Goal: Task Accomplishment & Management: Complete application form

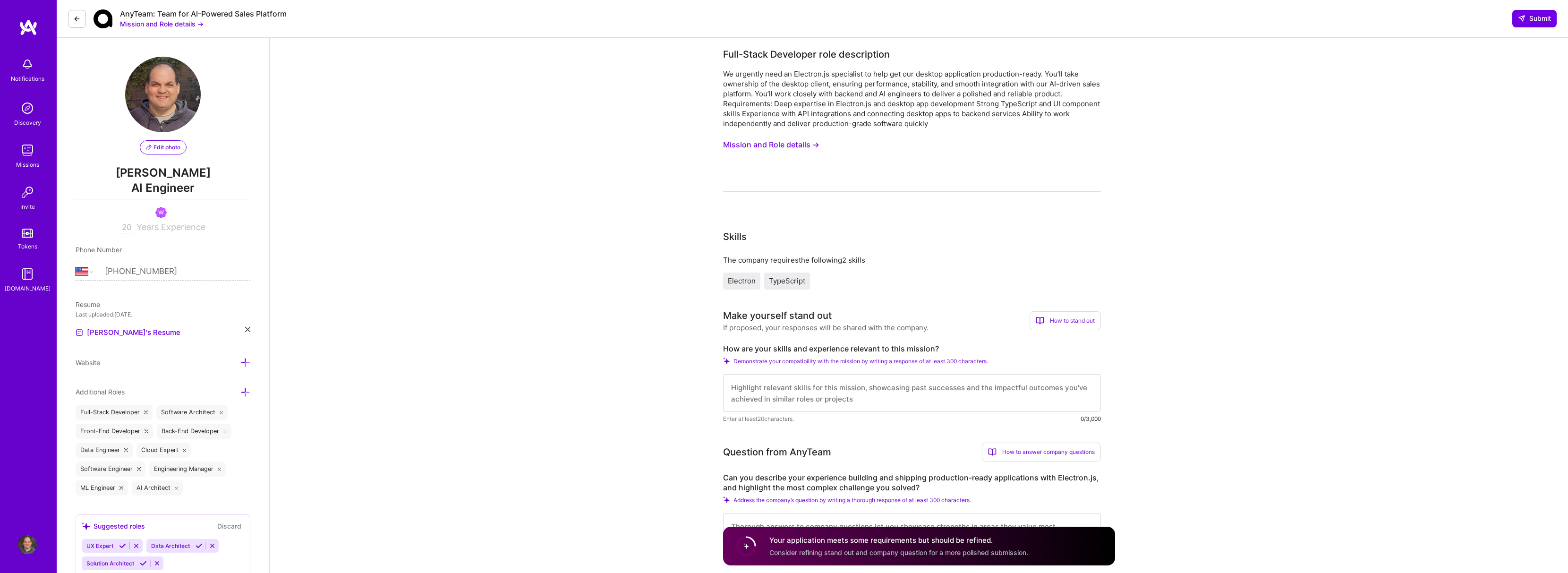
select select "US"
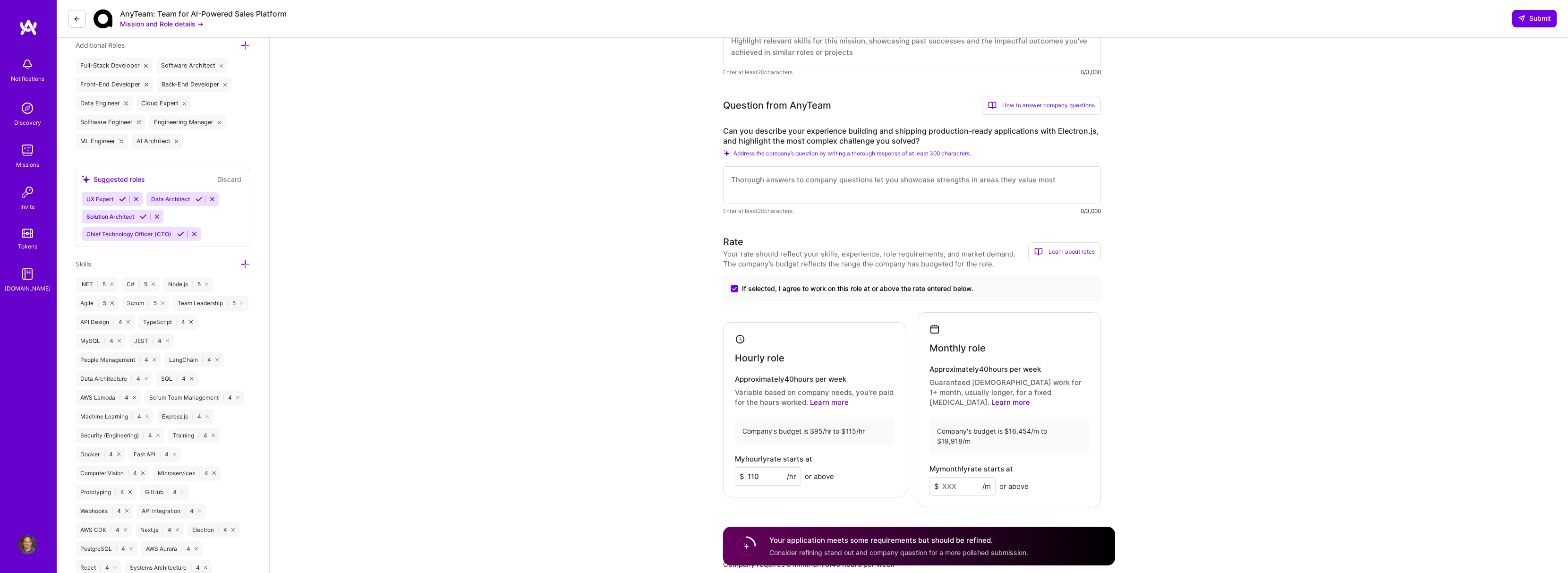
scroll to position [1, 0]
click at [175, 24] on button "Mission and Role details →" at bounding box center [162, 23] width 83 height 10
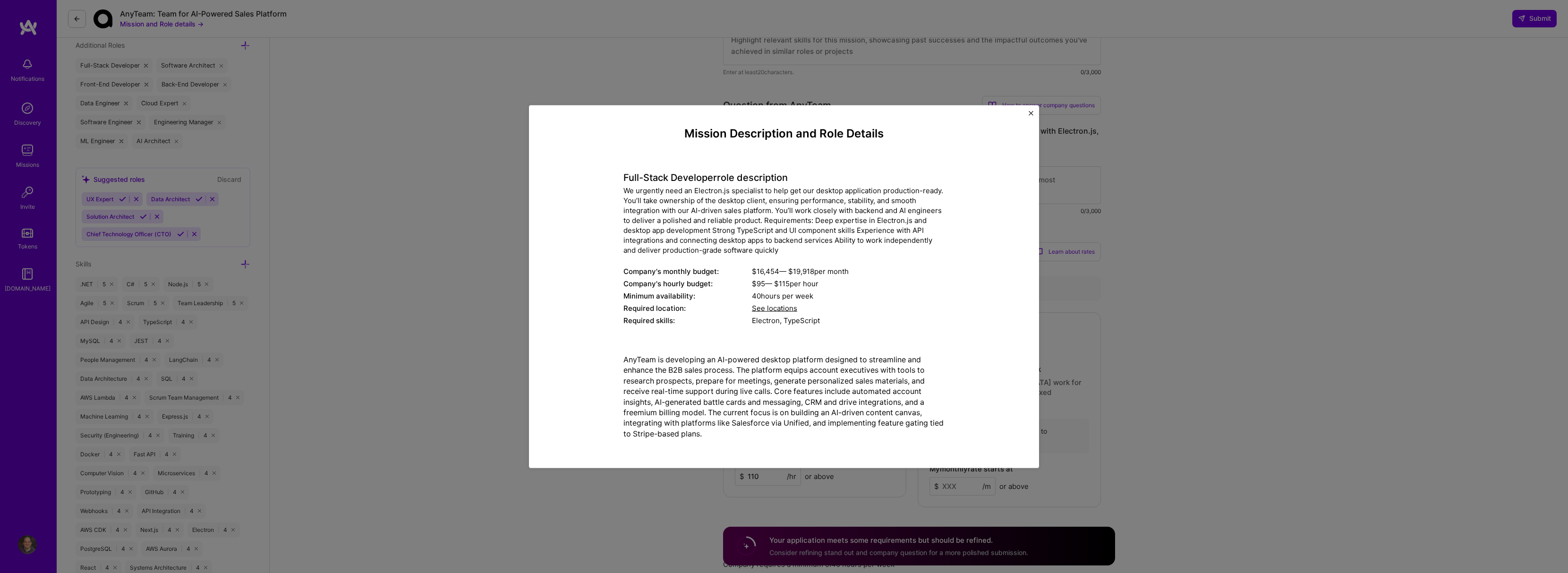
click at [458, 86] on div "Mission Description and Role Details Full-Stack Developer role description We u…" at bounding box center [784, 286] width 1568 height 573
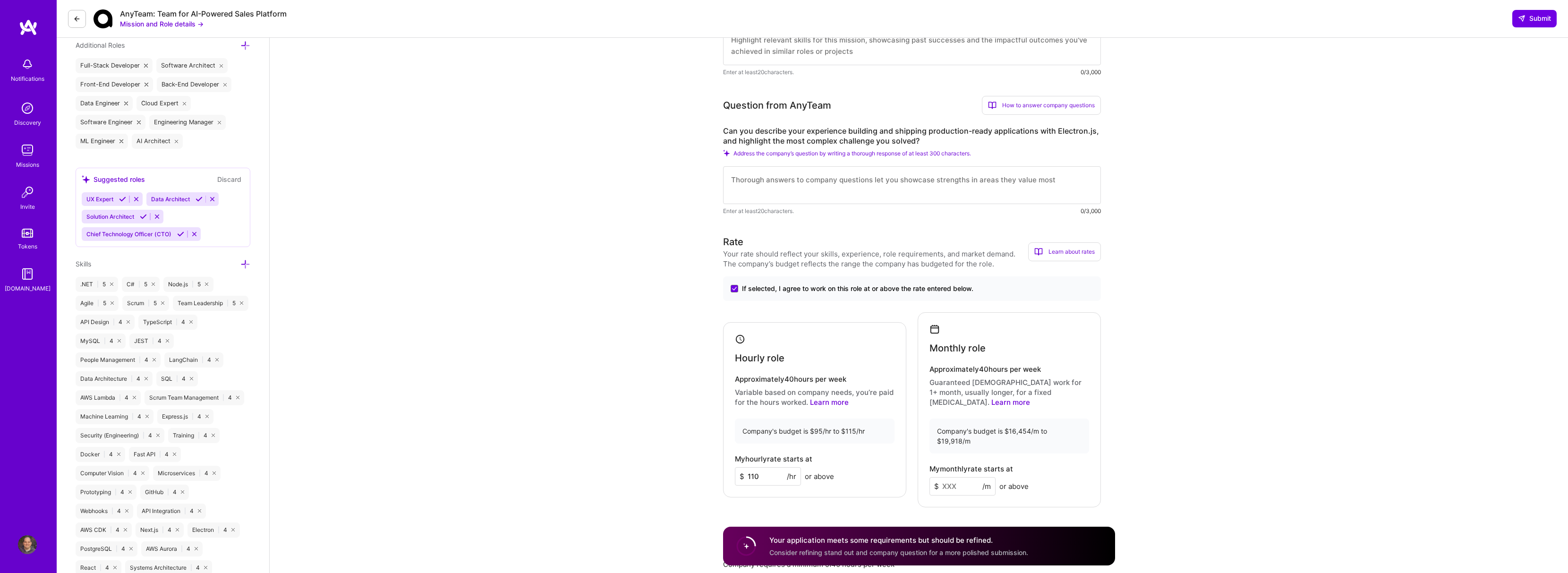
click at [884, 194] on textarea at bounding box center [912, 184] width 378 height 38
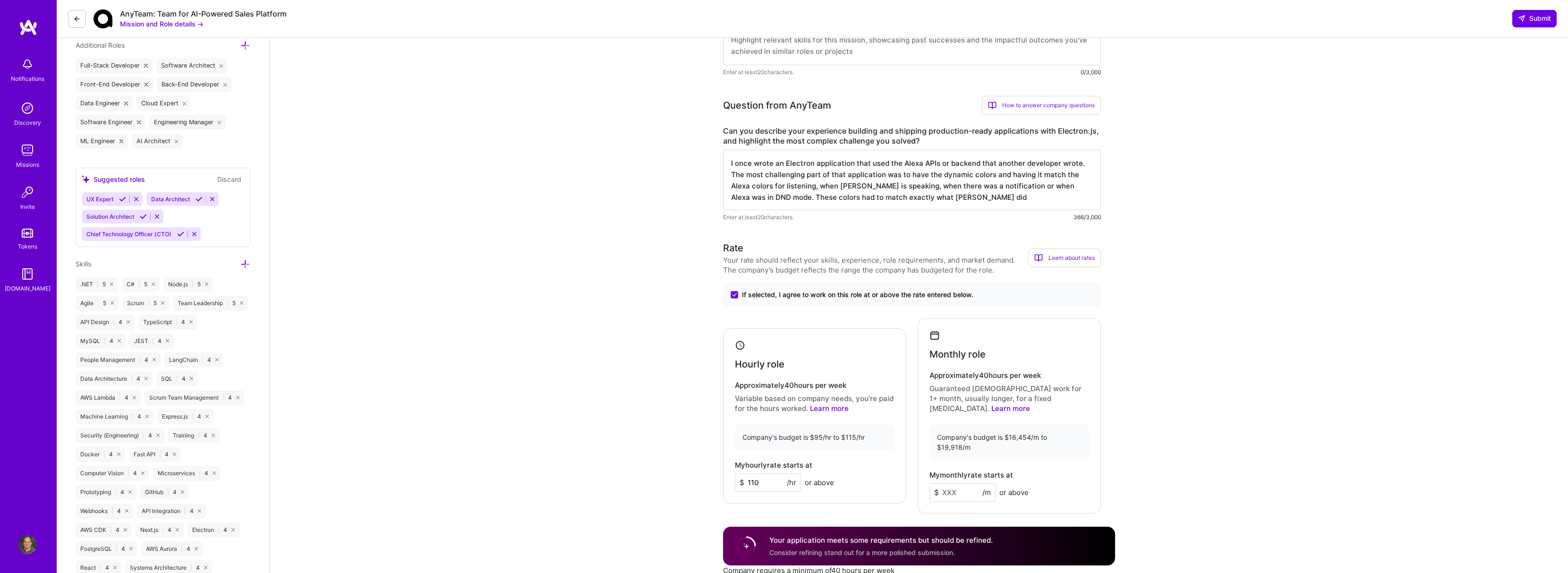
type textarea "I once wrote an Electron application that used the Alexa APIs or backend that a…"
click at [764, 473] on input "110" at bounding box center [768, 482] width 67 height 19
type input "105"
click at [979, 483] on input at bounding box center [962, 491] width 67 height 19
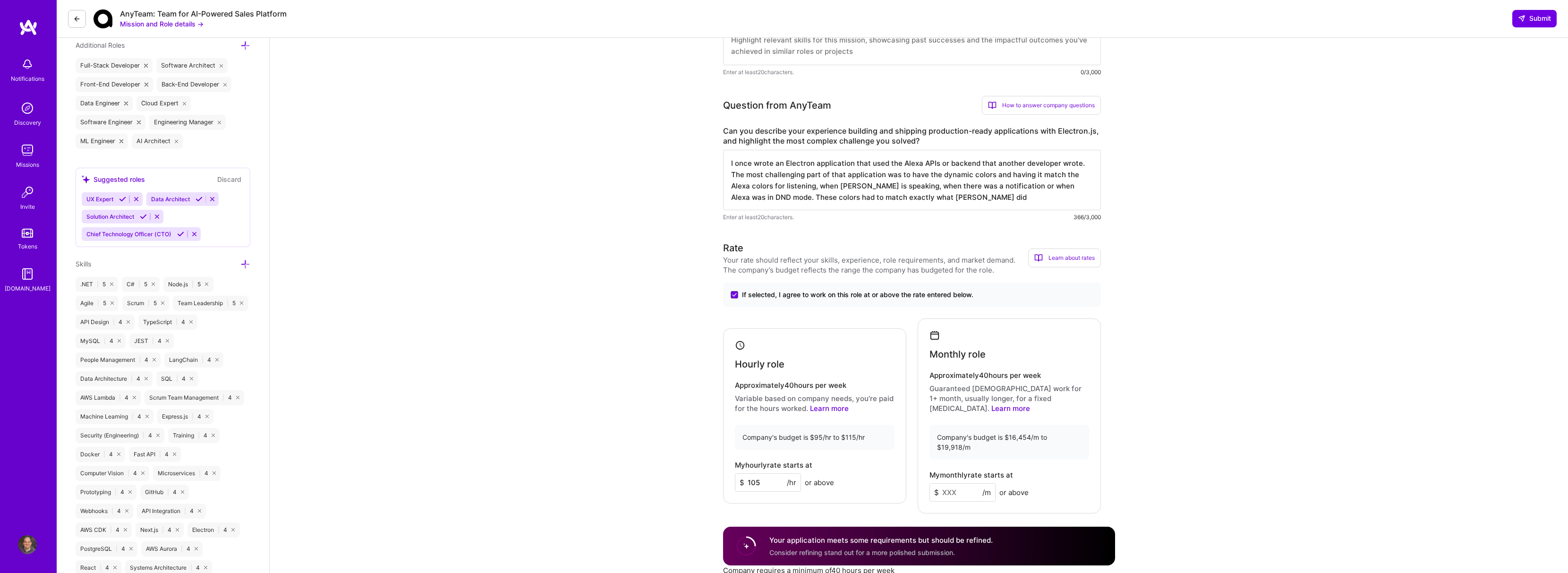
click at [1007, 200] on textarea "I once wrote an Electron application that used the Alexa APIs or backend that a…" at bounding box center [912, 180] width 378 height 60
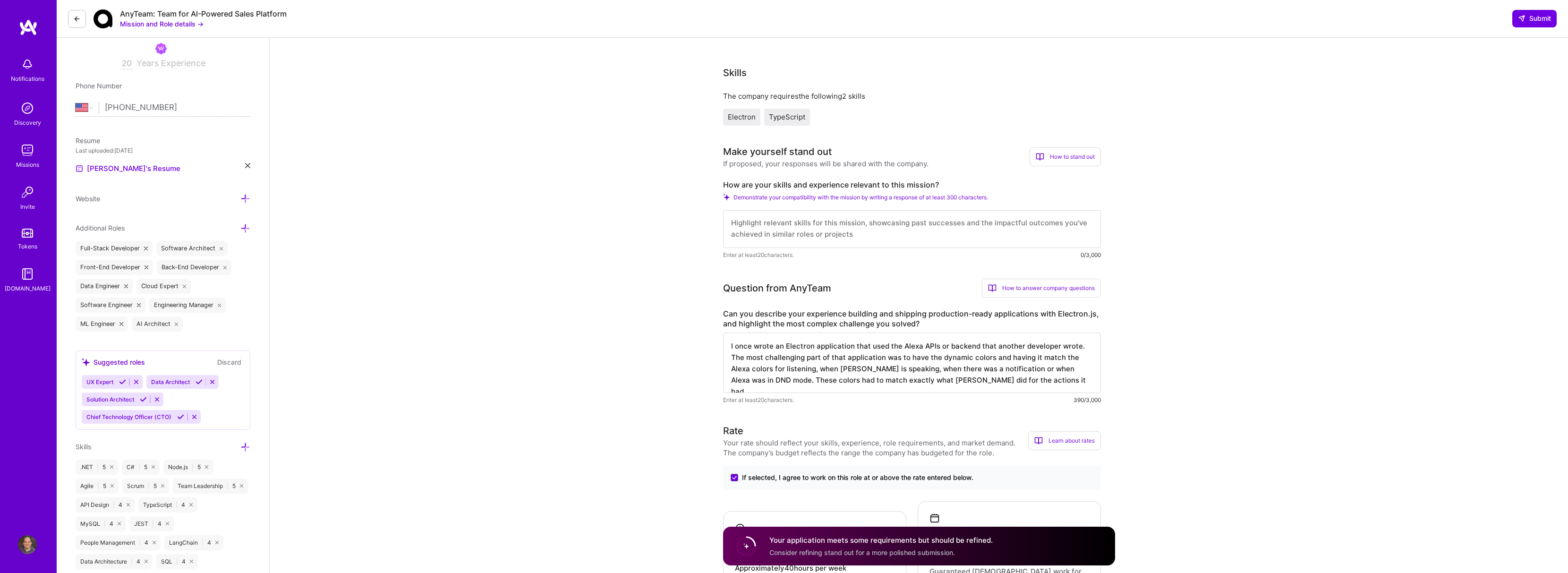
scroll to position [132, 0]
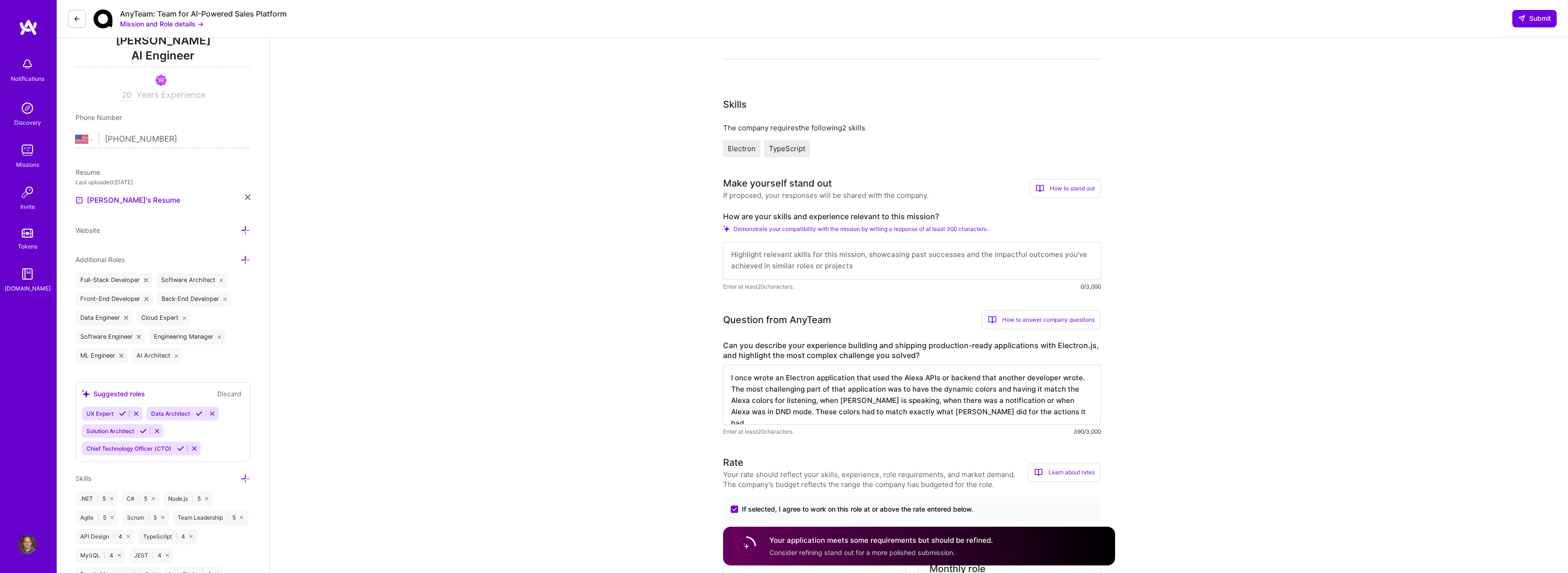
type textarea "I once wrote an Electron application that used the Alexa APIs or backend that a…"
click at [980, 253] on textarea at bounding box center [912, 261] width 378 height 38
type textarea "I have extensive experience with creating de"
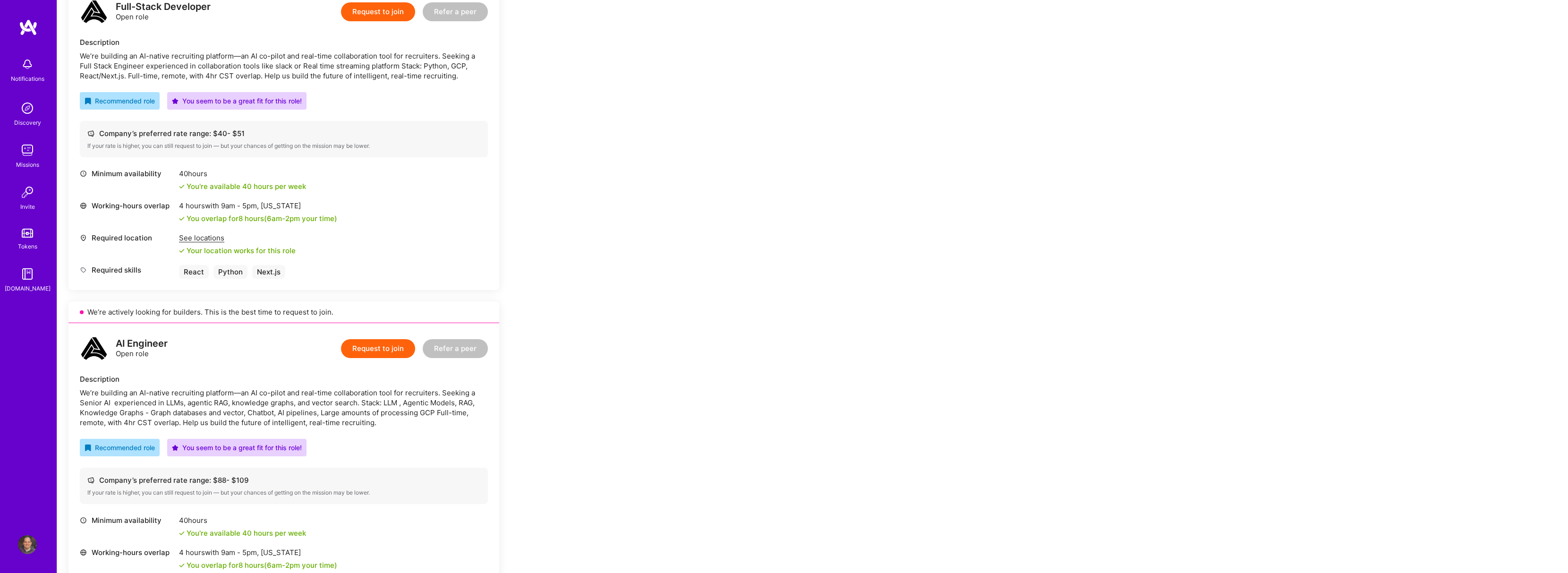
scroll to position [264, 0]
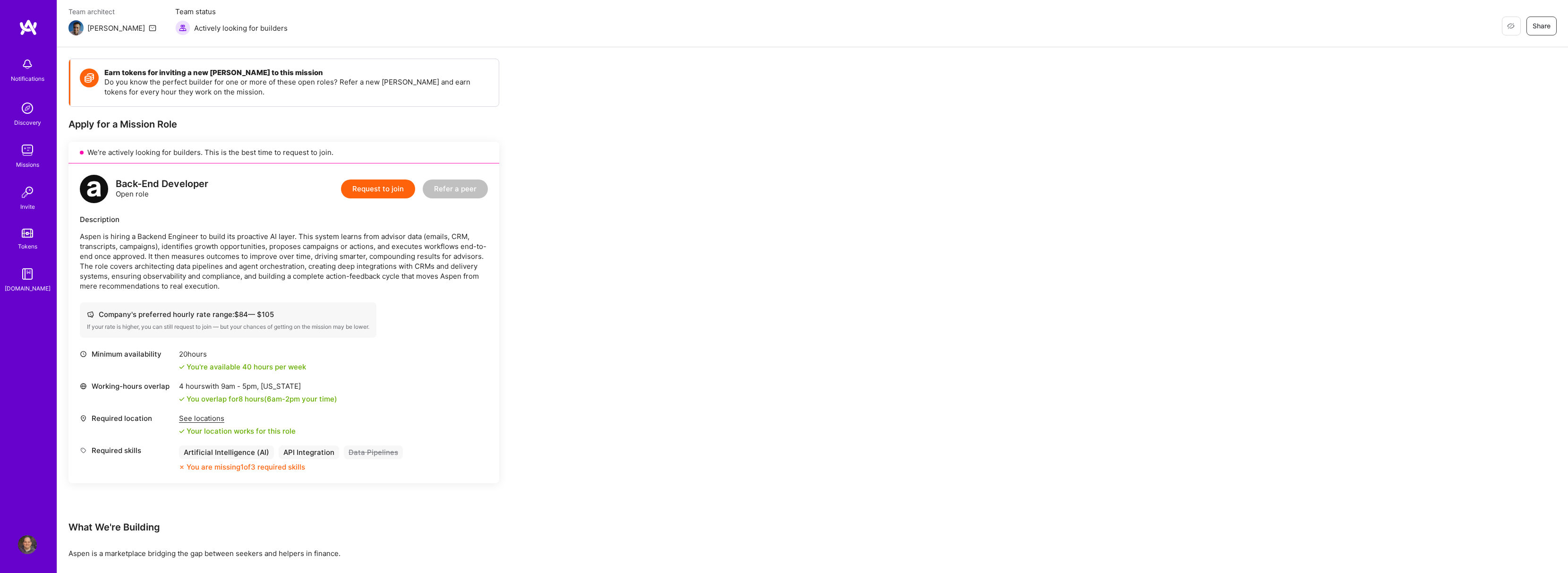
scroll to position [80, 0]
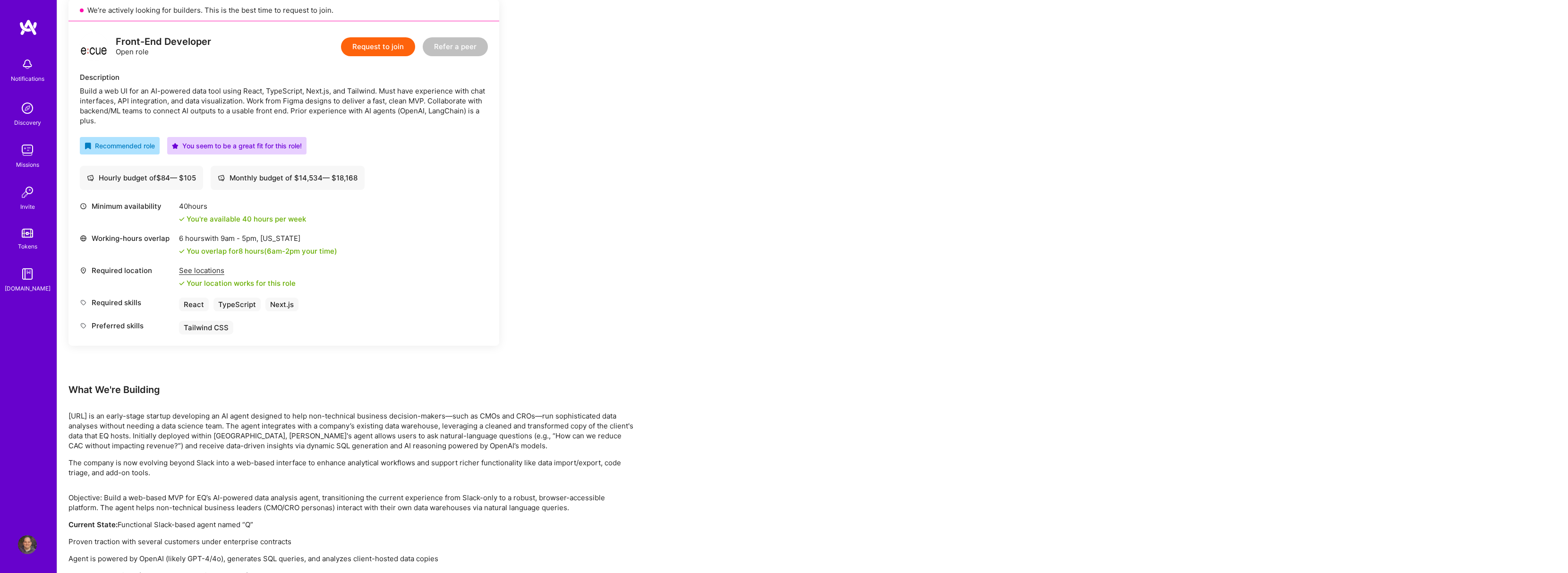
scroll to position [311, 0]
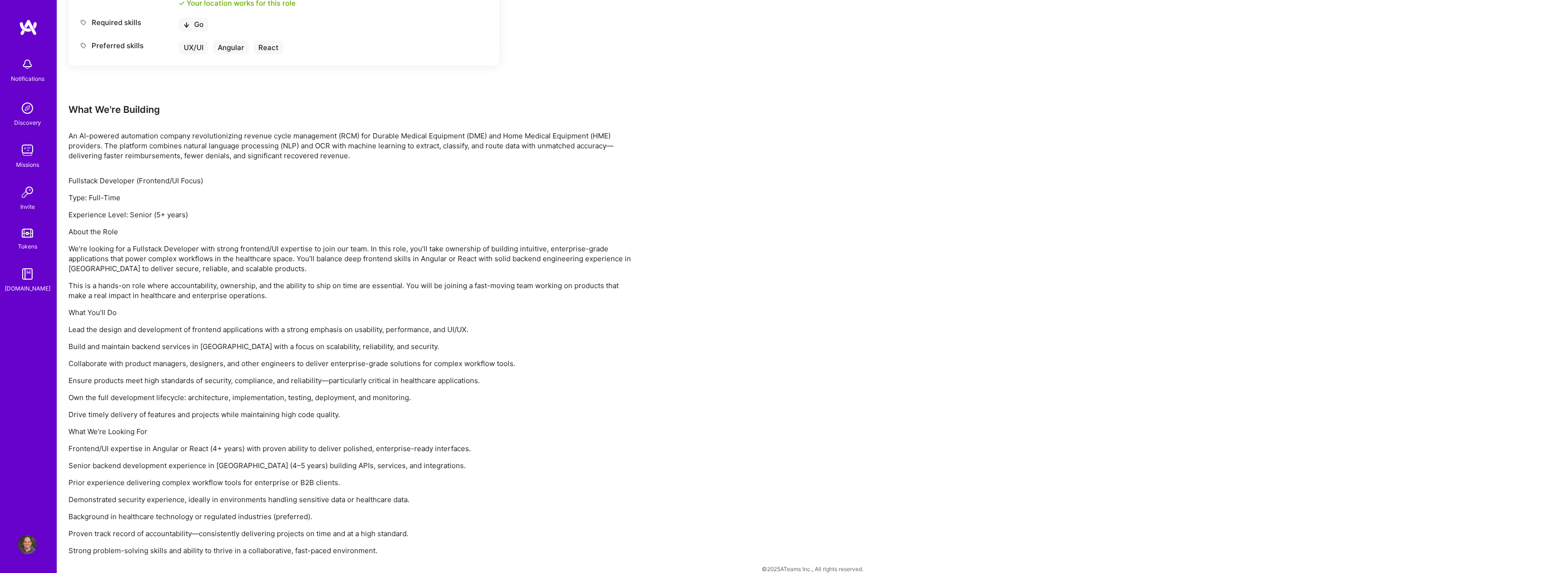
scroll to position [514, 0]
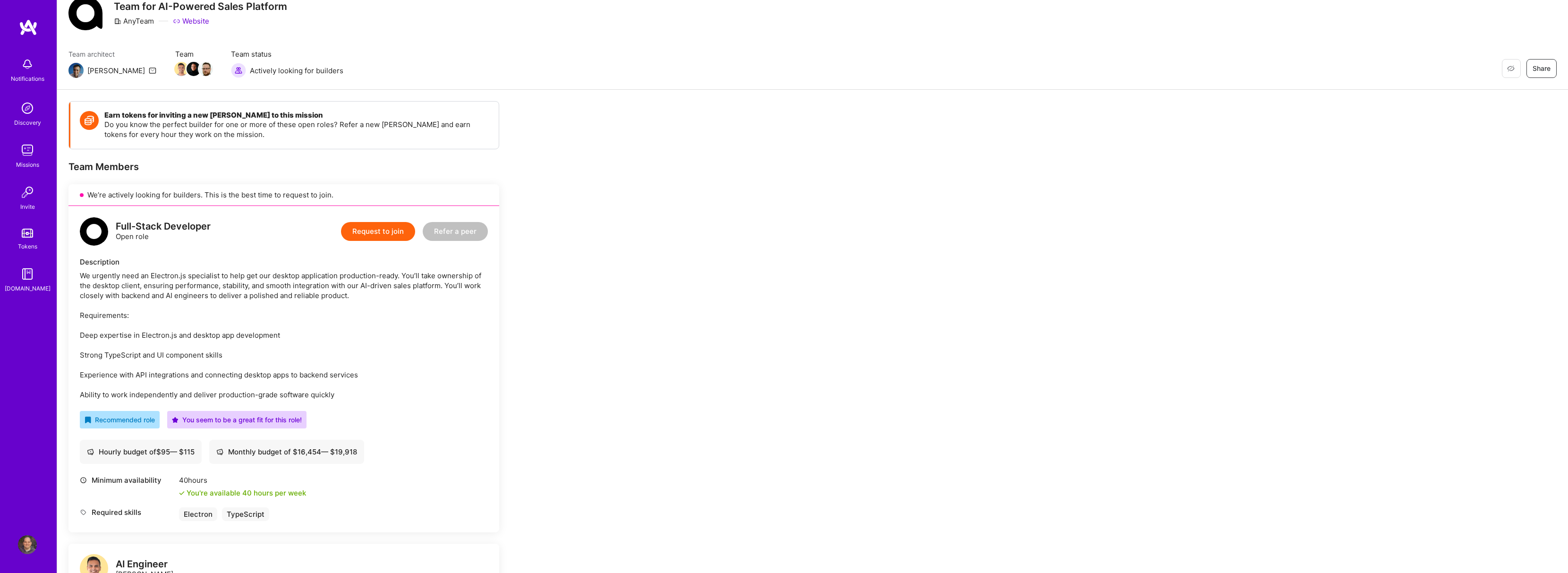
scroll to position [137, 0]
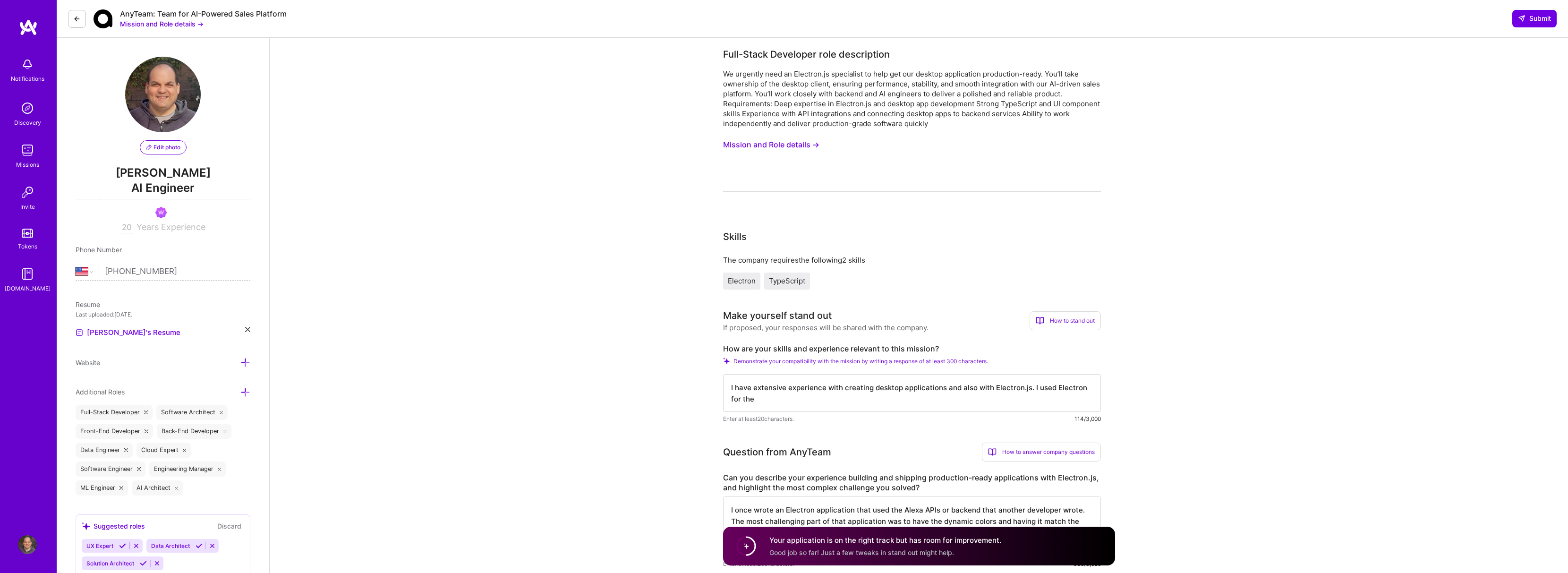
select select "US"
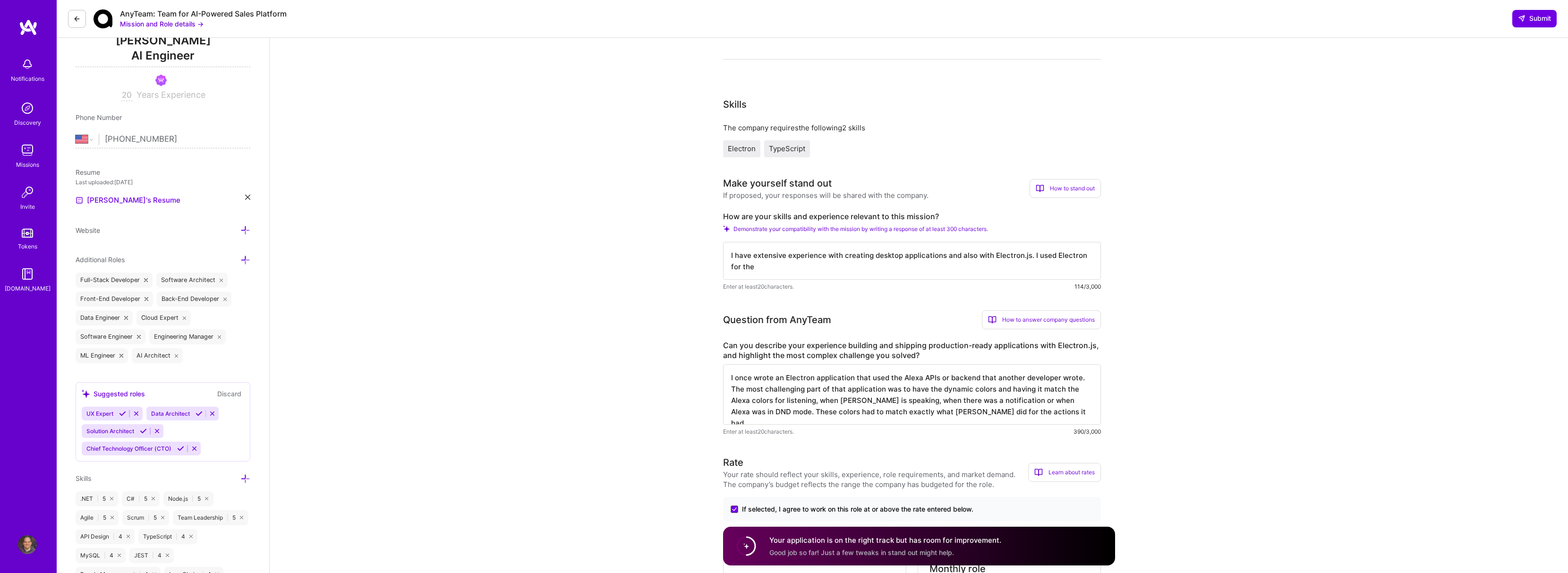
click at [731, 267] on textarea "I have extensive experience with creating desktop applications and also with El…" at bounding box center [912, 261] width 378 height 38
click at [730, 267] on textarea "I have extensive experience with creating desktop applications and also with El…" at bounding box center [912, 261] width 378 height 38
drag, startPoint x: 730, startPoint y: 267, endPoint x: 756, endPoint y: 269, distance: 26.1
click at [756, 269] on textarea "I have extensive experience with creating desktop applications and also with El…" at bounding box center [912, 261] width 378 height 38
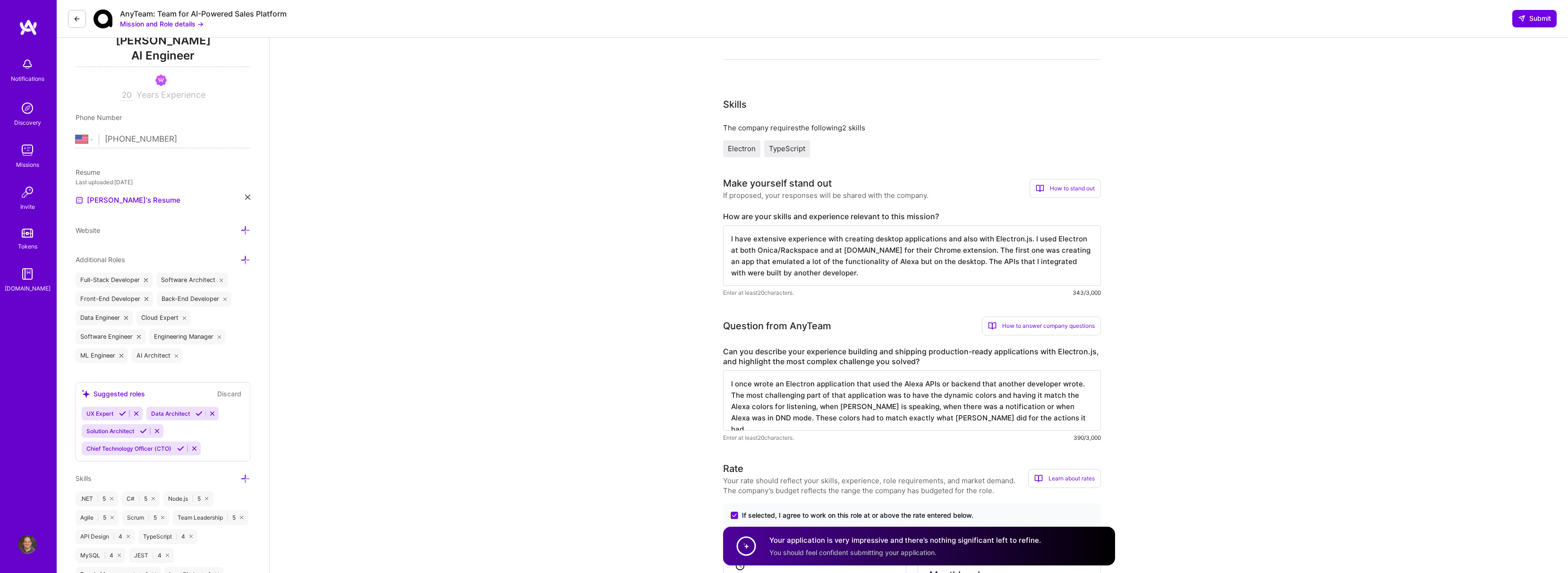
click at [914, 273] on textarea "I have extensive experience with creating desktop applications and also with El…" at bounding box center [912, 255] width 378 height 60
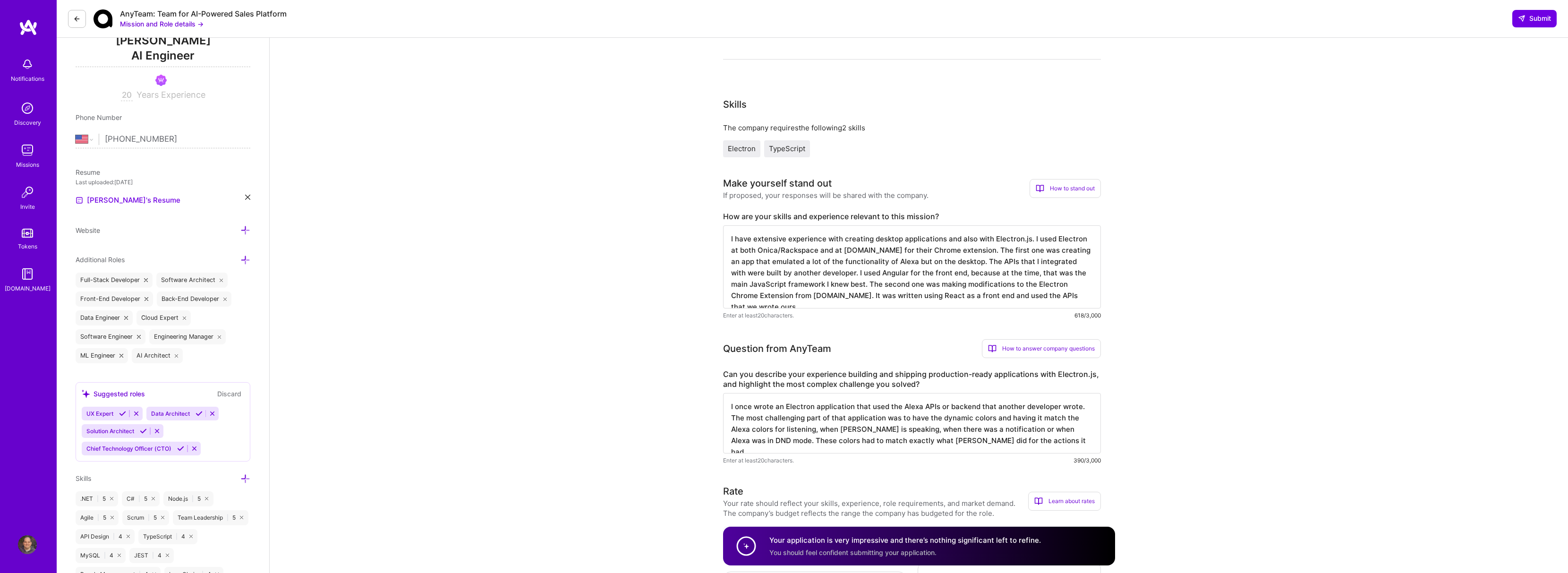
type textarea "I have extensive experience with creating desktop applications and also with El…"
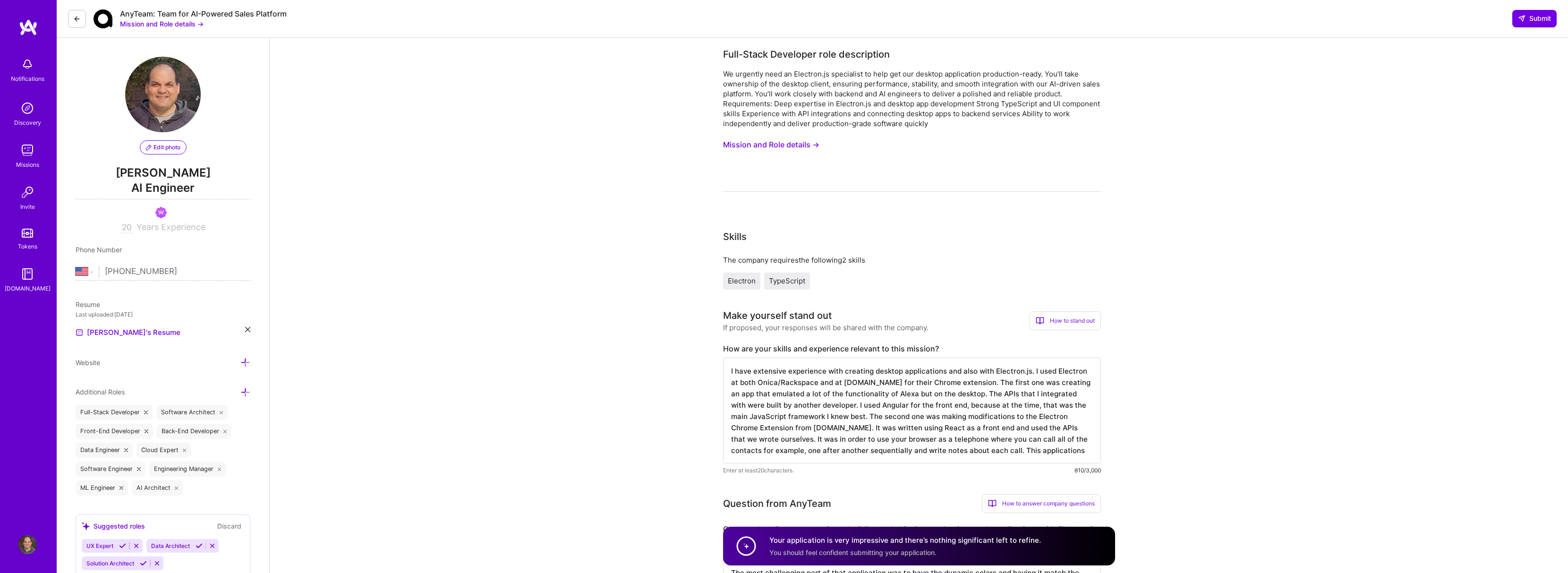
select select "US"
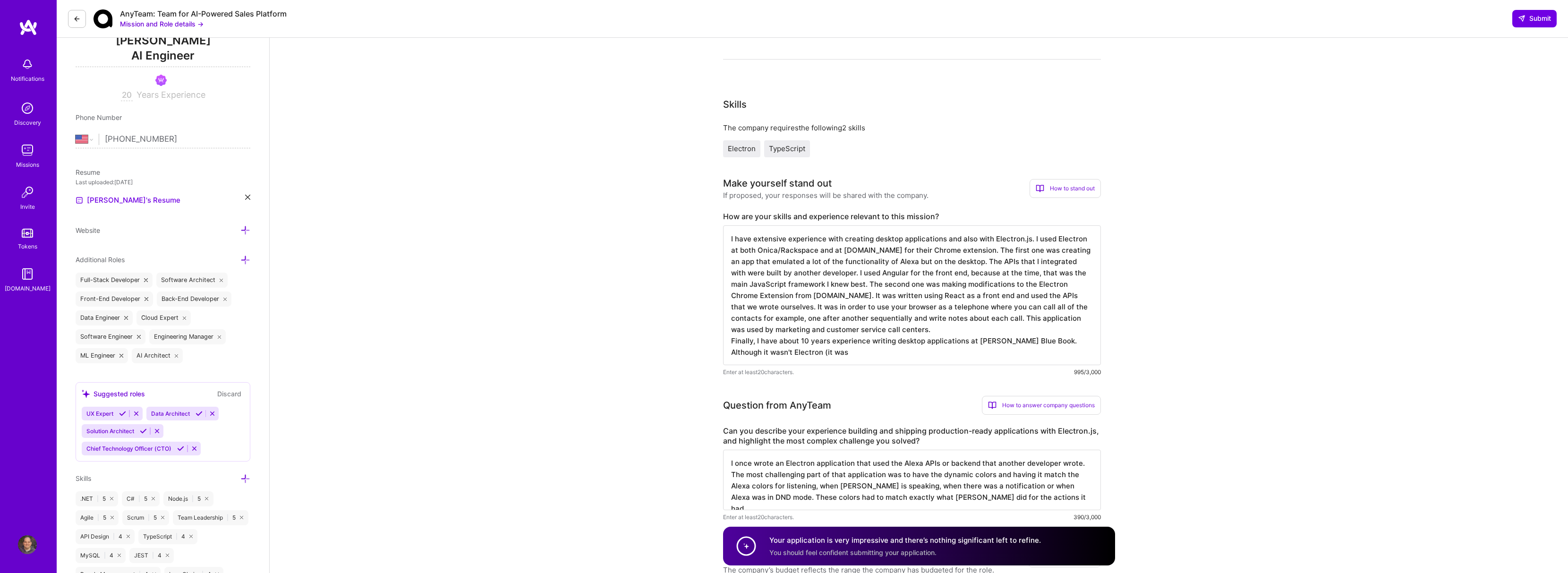
drag, startPoint x: 758, startPoint y: 341, endPoint x: 733, endPoint y: 341, distance: 25.0
click at [733, 341] on textarea "I have extensive experience with creating desktop applications and also with El…" at bounding box center [912, 295] width 378 height 140
click at [916, 359] on textarea "I have extensive experience with creating desktop applications and also with El…" at bounding box center [912, 295] width 378 height 140
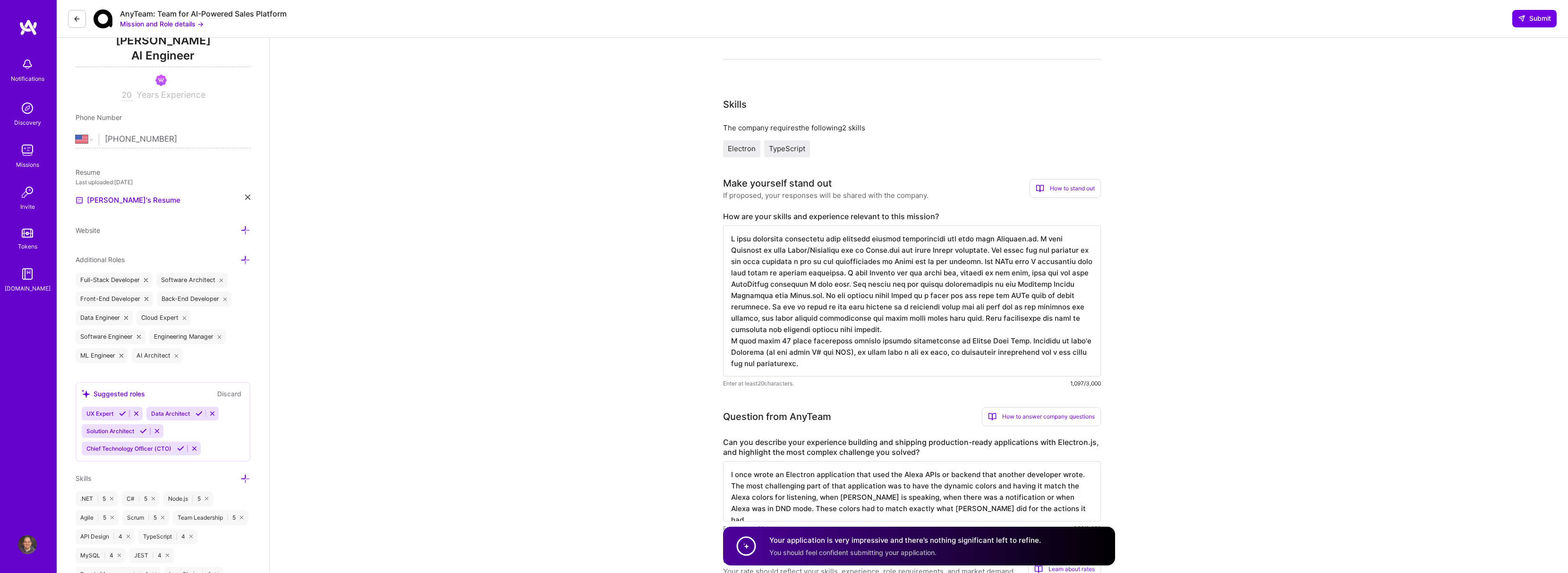
click at [1036, 352] on textarea at bounding box center [912, 301] width 378 height 151
click at [995, 364] on textarea at bounding box center [912, 301] width 378 height 151
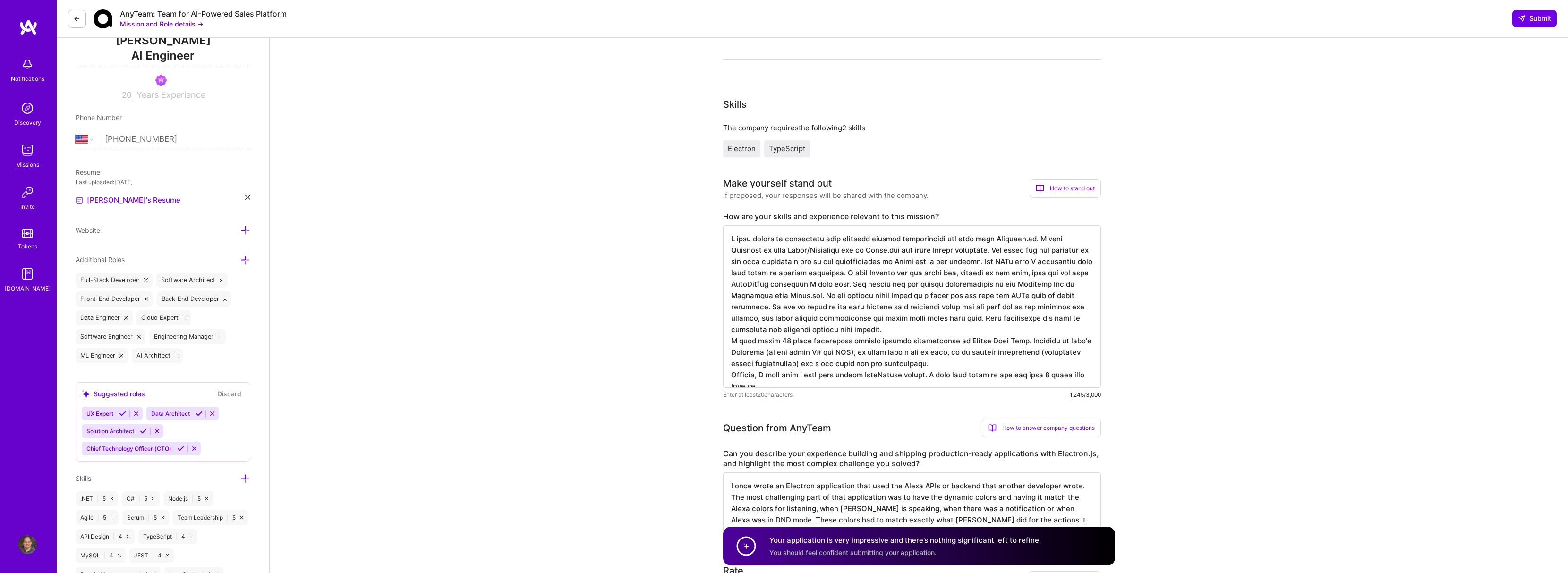
type textarea "I have extensive experience with creating desktop applications and also with El…"
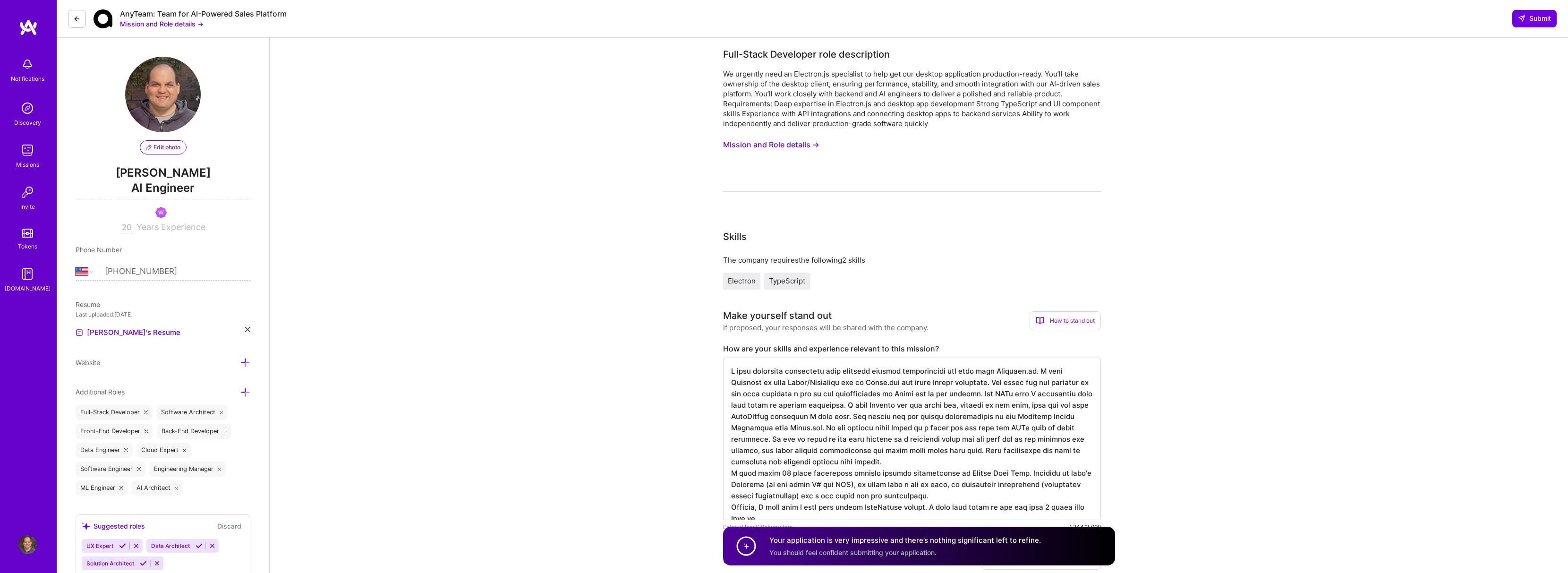
select select "US"
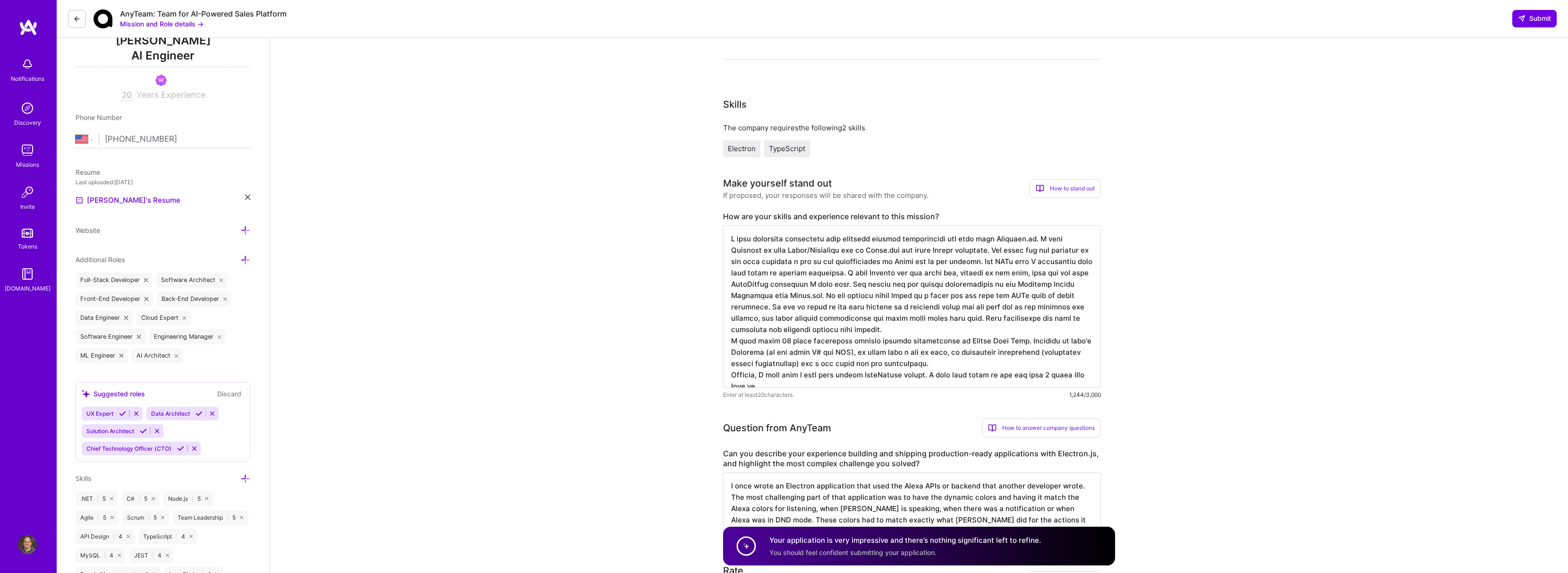
scroll to position [132, 0]
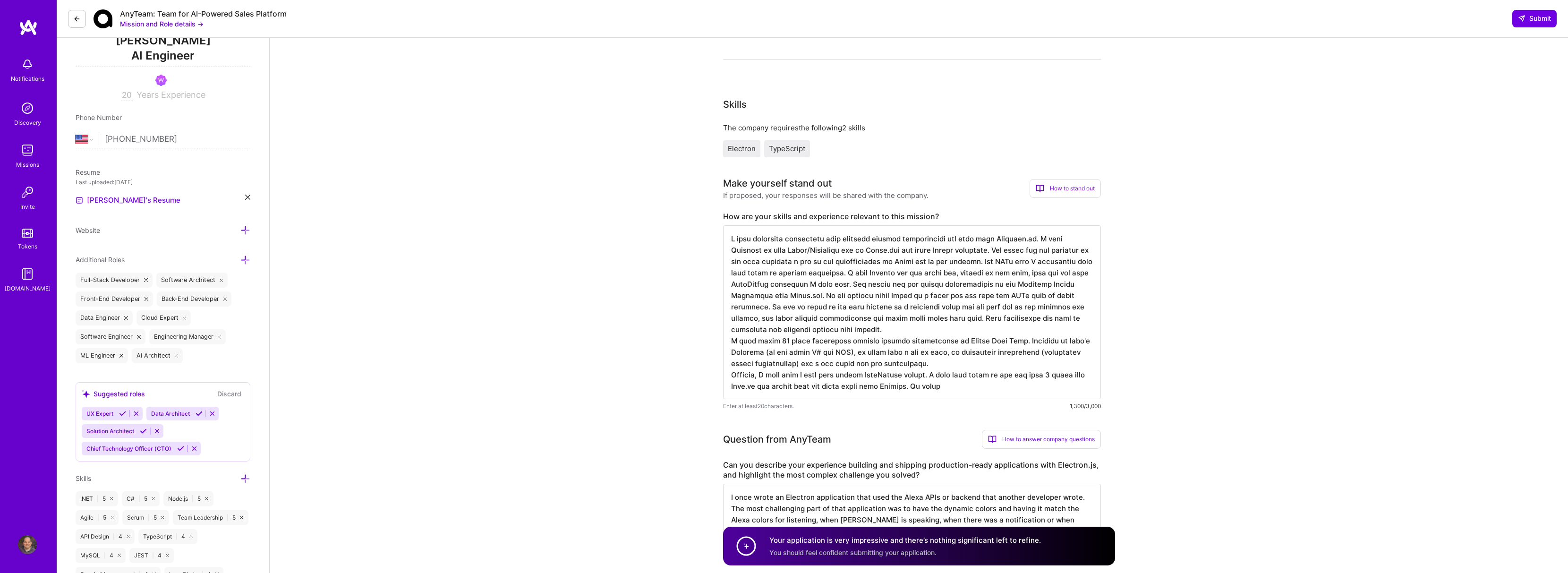
click at [886, 388] on textarea at bounding box center [912, 312] width 378 height 174
click at [894, 388] on textarea at bounding box center [912, 312] width 378 height 174
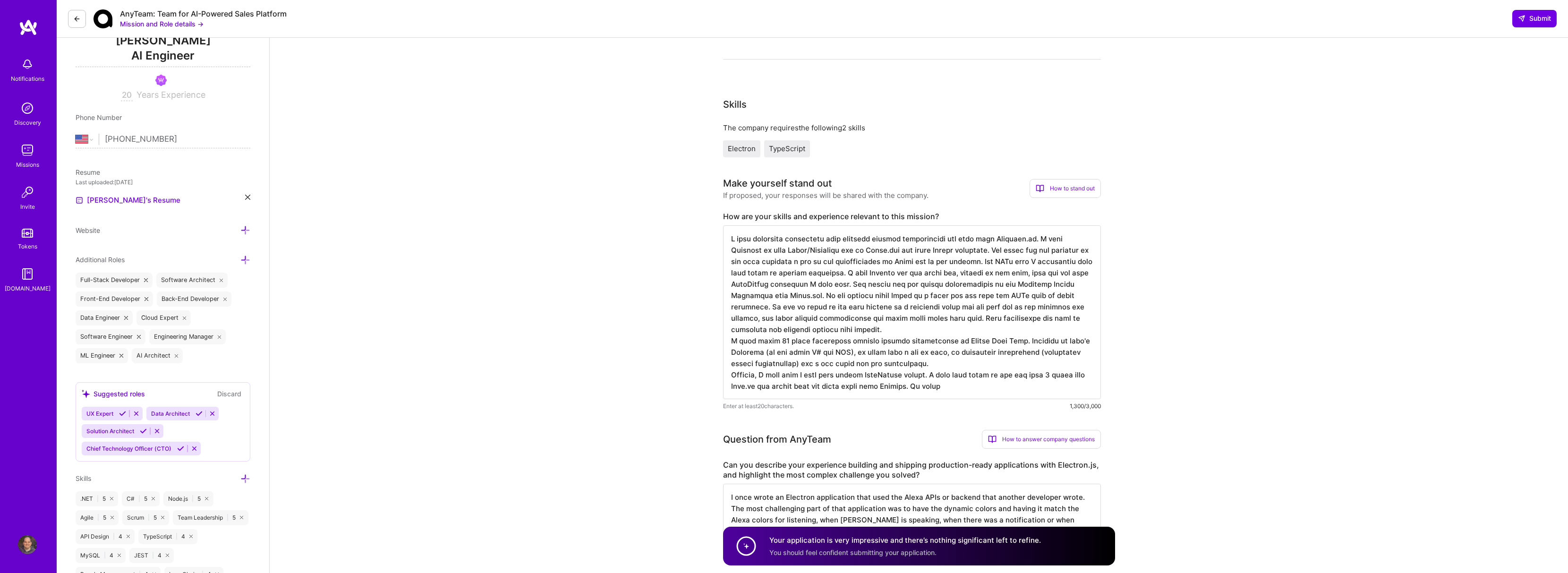
drag, startPoint x: 894, startPoint y: 388, endPoint x: 886, endPoint y: 388, distance: 8.0
click at [886, 388] on textarea at bounding box center [912, 312] width 378 height 174
click at [895, 387] on textarea at bounding box center [912, 312] width 378 height 174
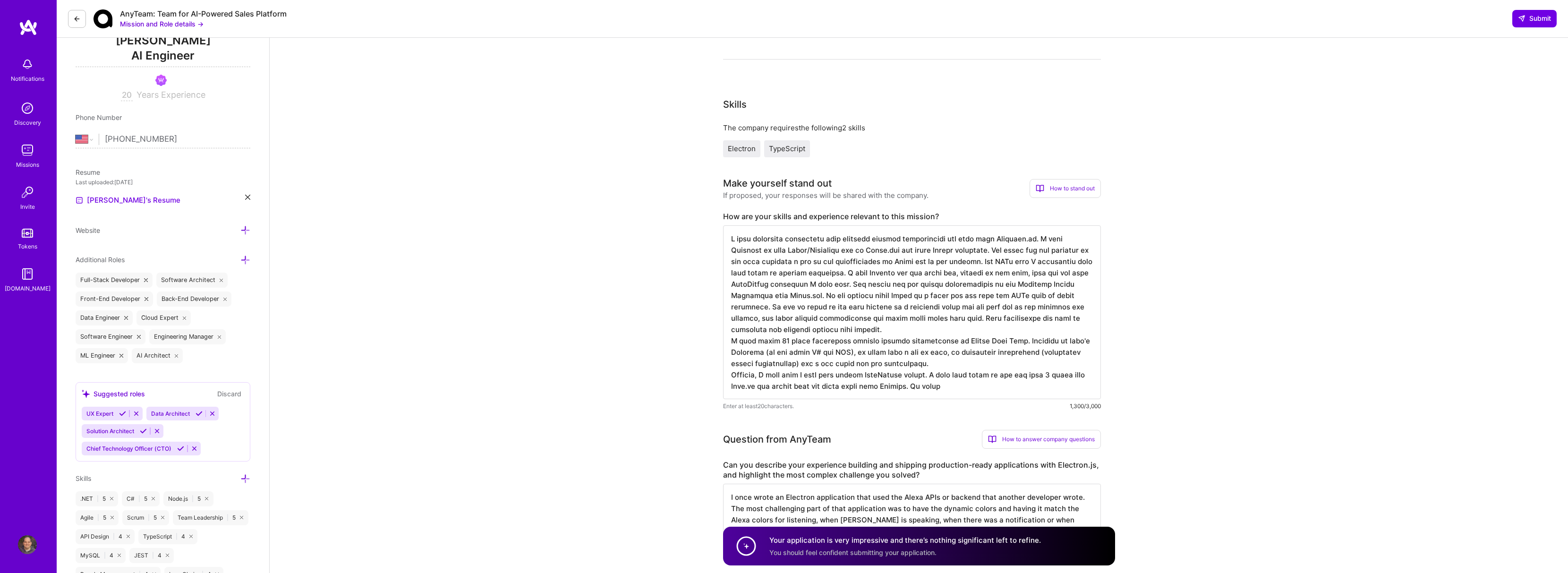
click at [894, 387] on textarea at bounding box center [912, 312] width 378 height 174
click at [887, 388] on textarea at bounding box center [912, 312] width 378 height 174
click at [885, 387] on textarea at bounding box center [912, 312] width 378 height 174
drag, startPoint x: 885, startPoint y: 387, endPoint x: 908, endPoint y: 389, distance: 23.1
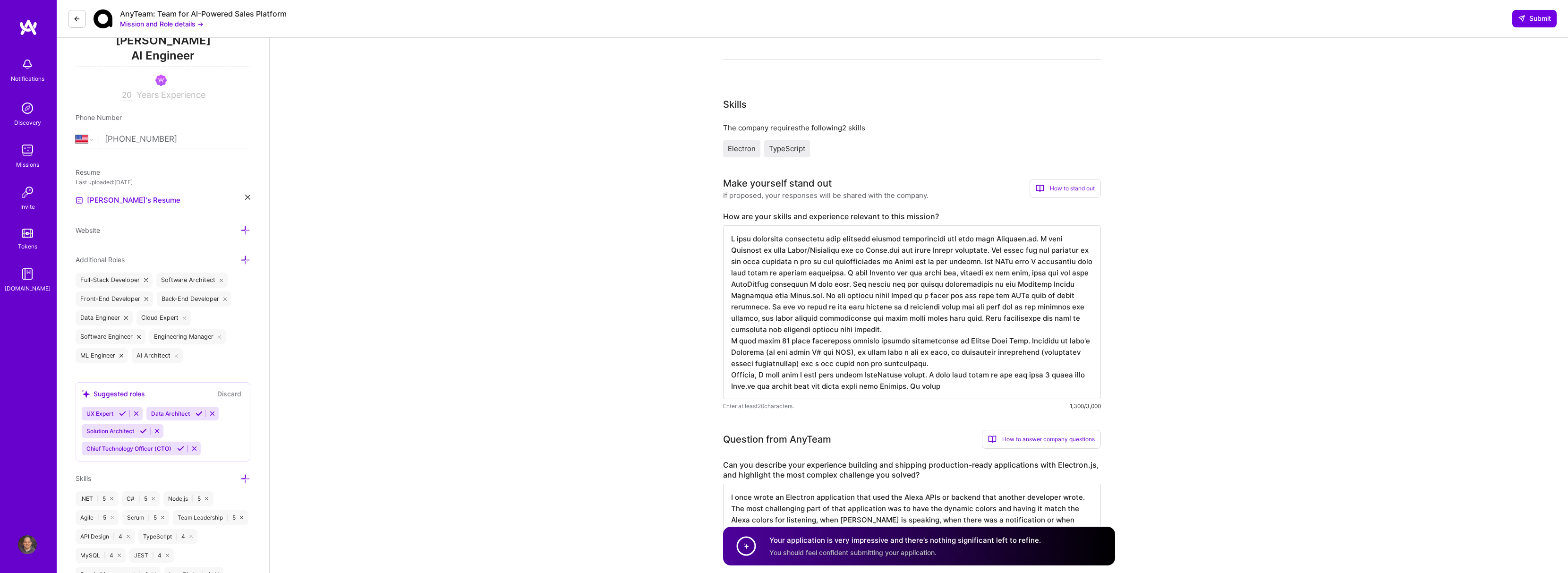
click at [908, 389] on textarea at bounding box center [912, 312] width 378 height 174
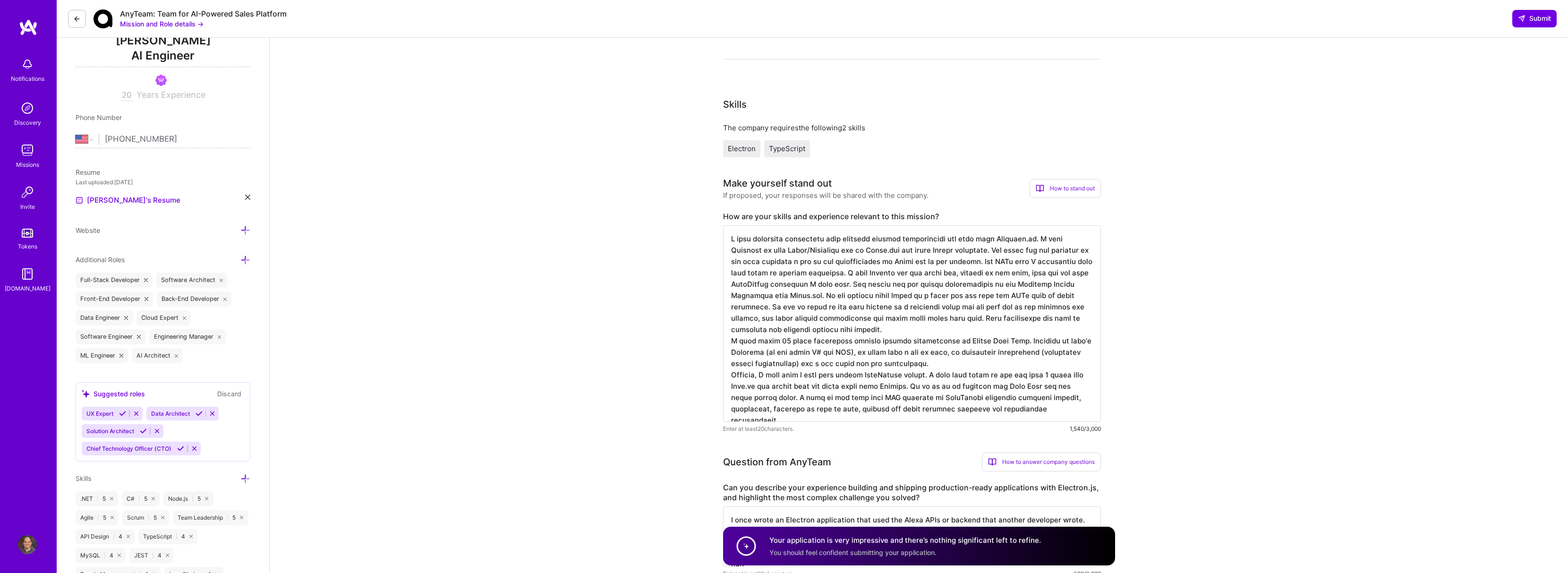
click at [1084, 398] on textarea at bounding box center [912, 323] width 378 height 196
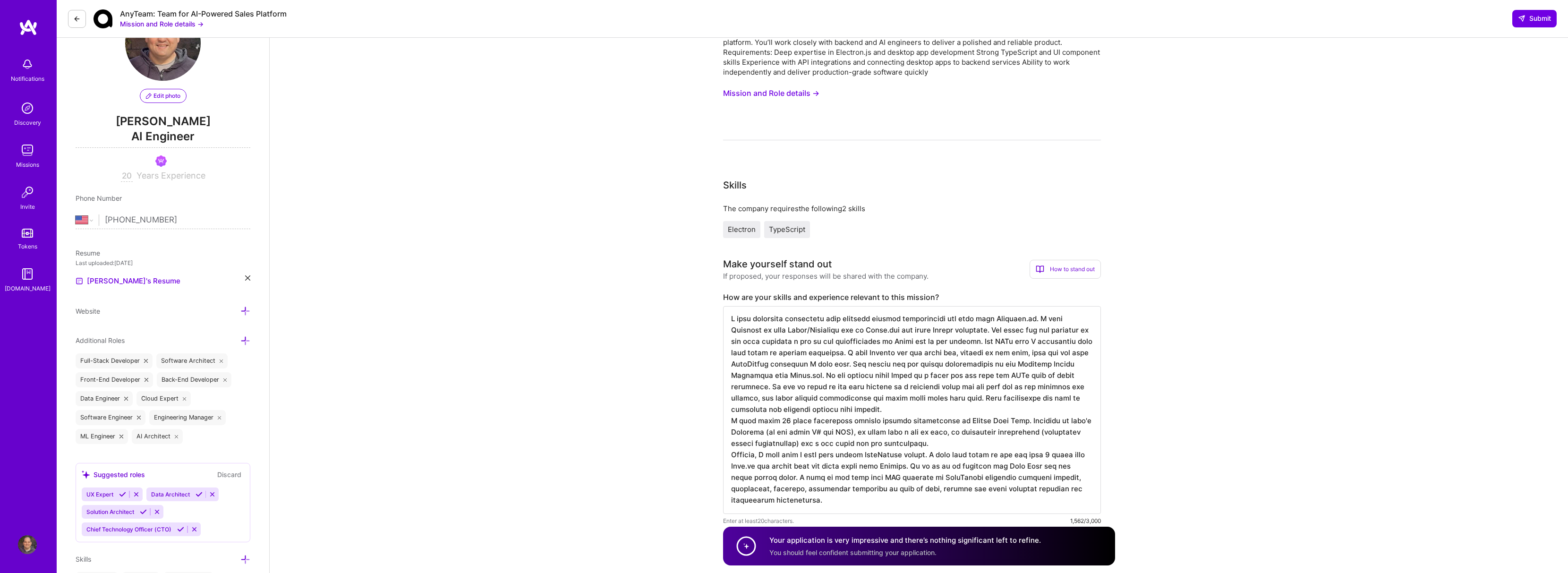
scroll to position [0, 0]
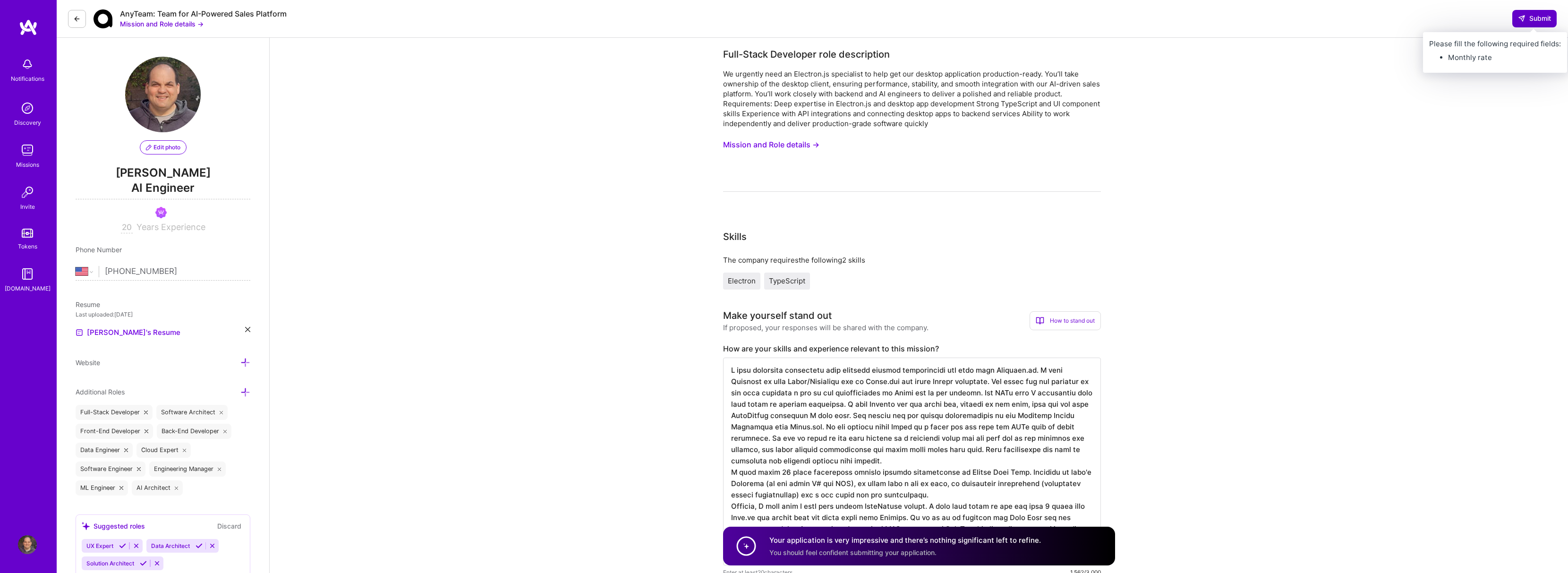
type textarea "I have extensive experience with creating desktop applications and also with El…"
click at [1539, 20] on span "Submit" at bounding box center [1534, 18] width 33 height 10
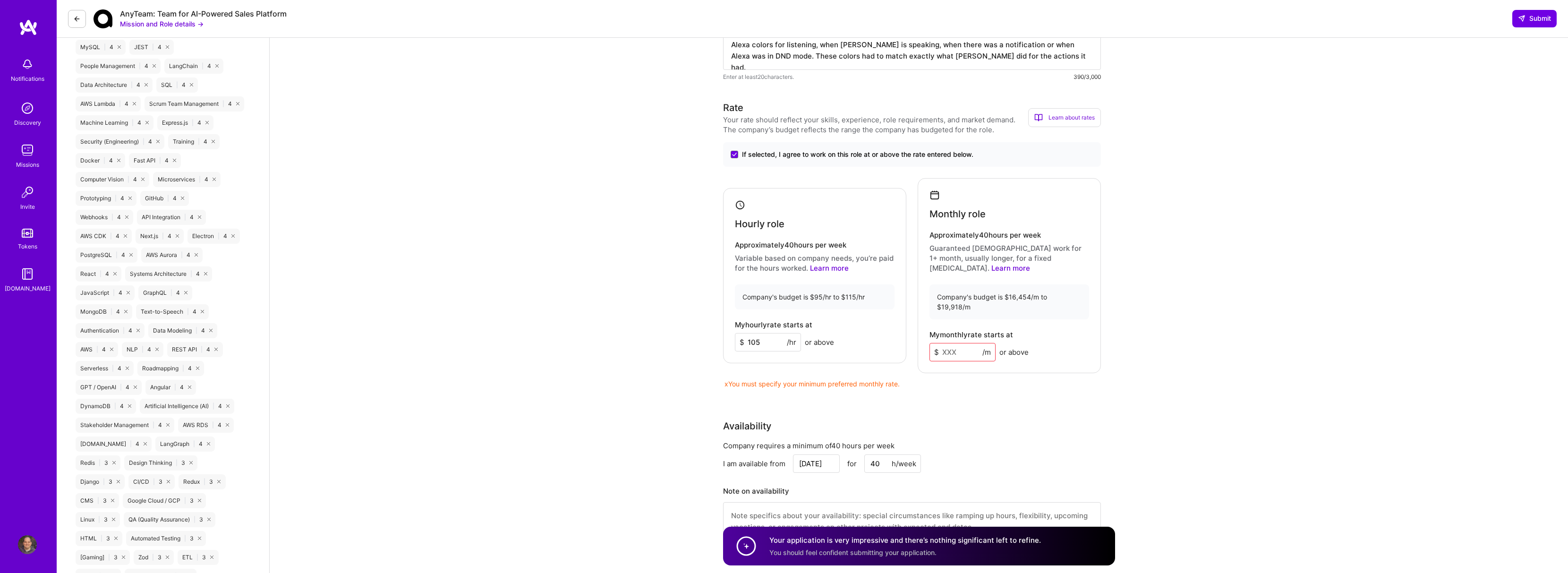
scroll to position [684, 0]
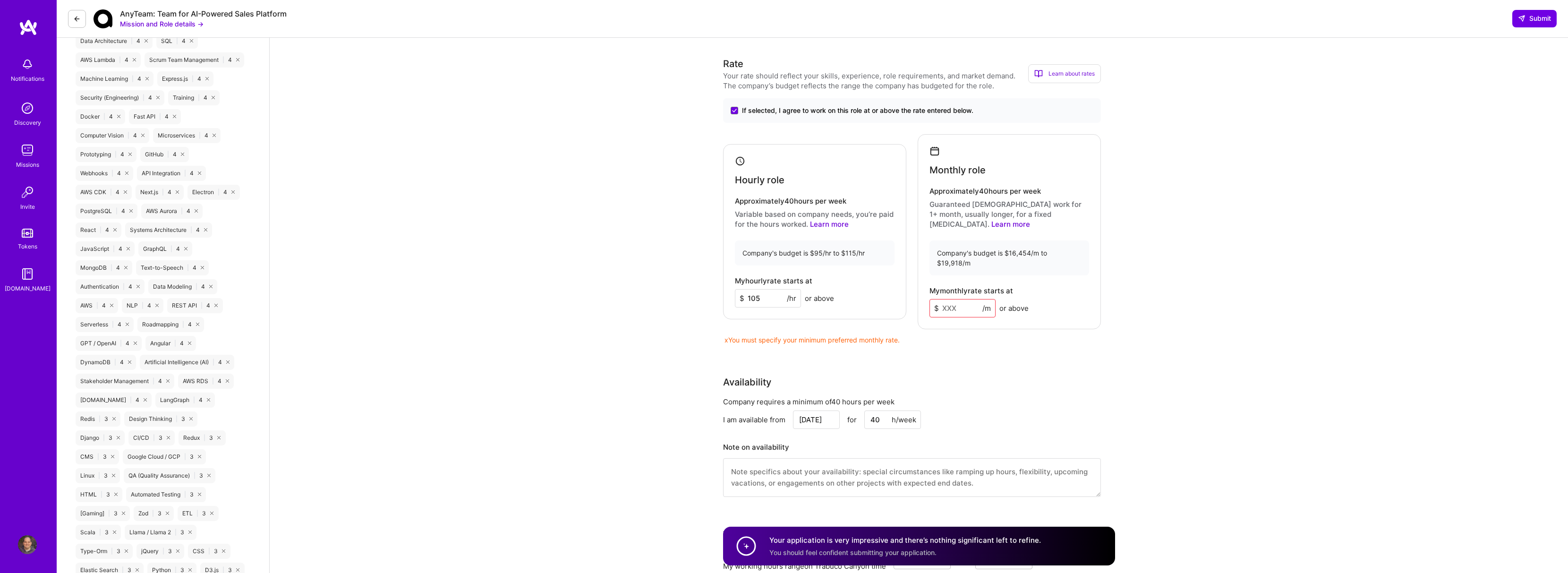
click at [955, 299] on input at bounding box center [962, 308] width 67 height 19
click at [770, 294] on input "105" at bounding box center [768, 298] width 67 height 19
type input "115"
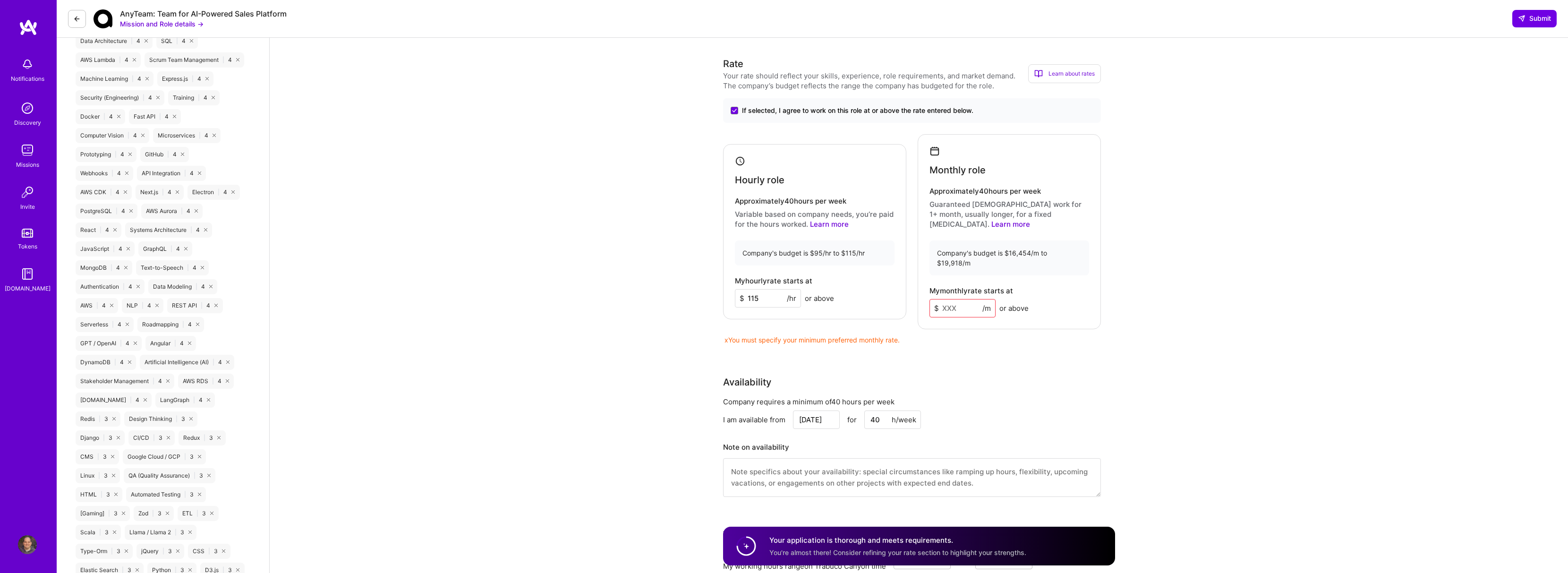
click at [949, 299] on input at bounding box center [962, 308] width 67 height 19
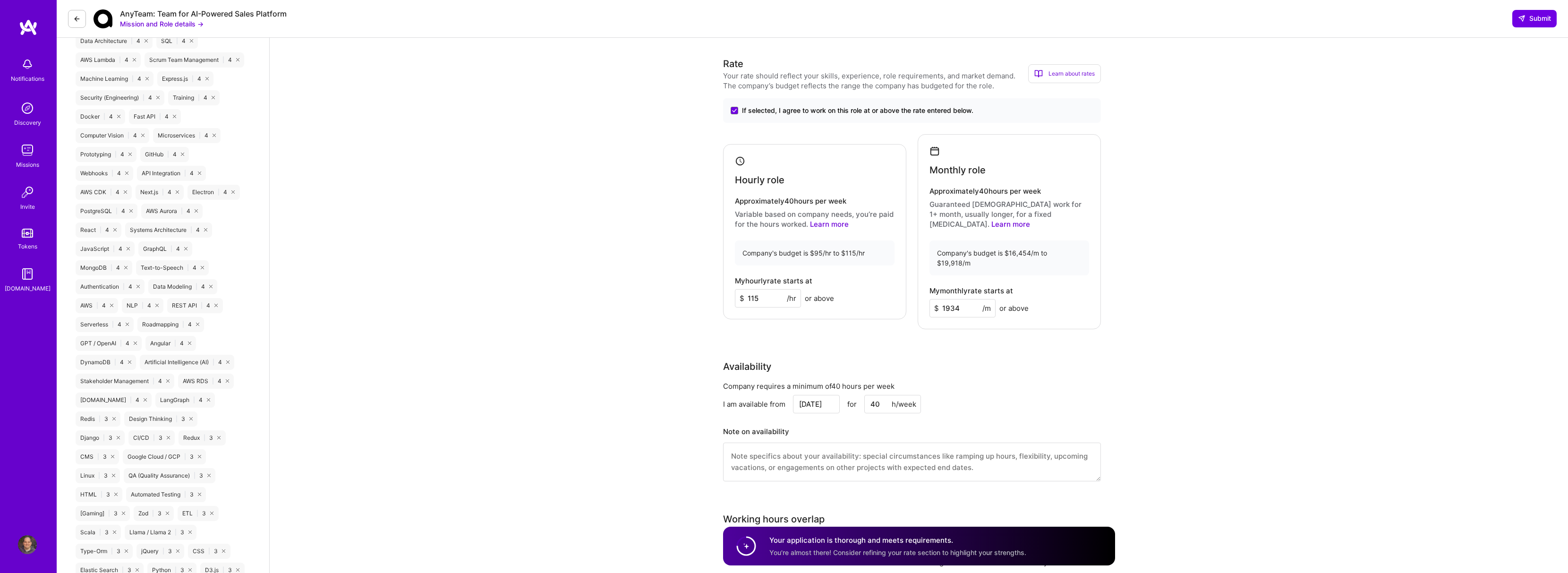
type input "19340"
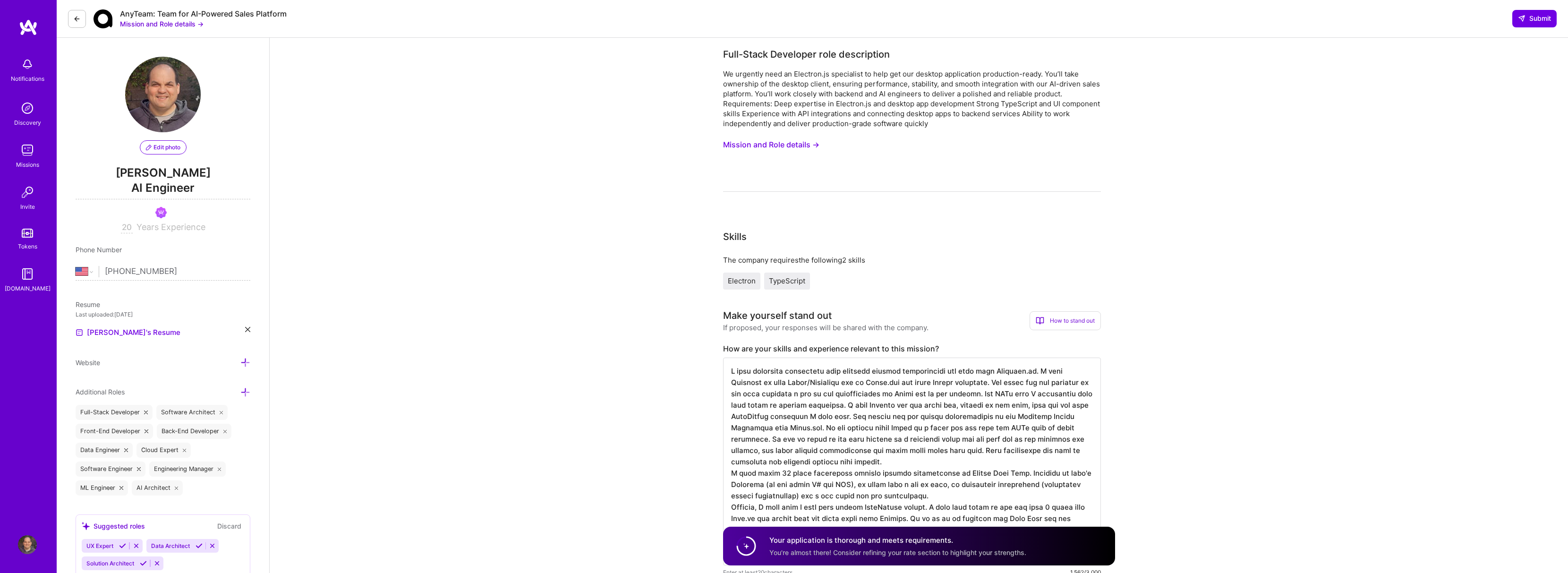
select select "US"
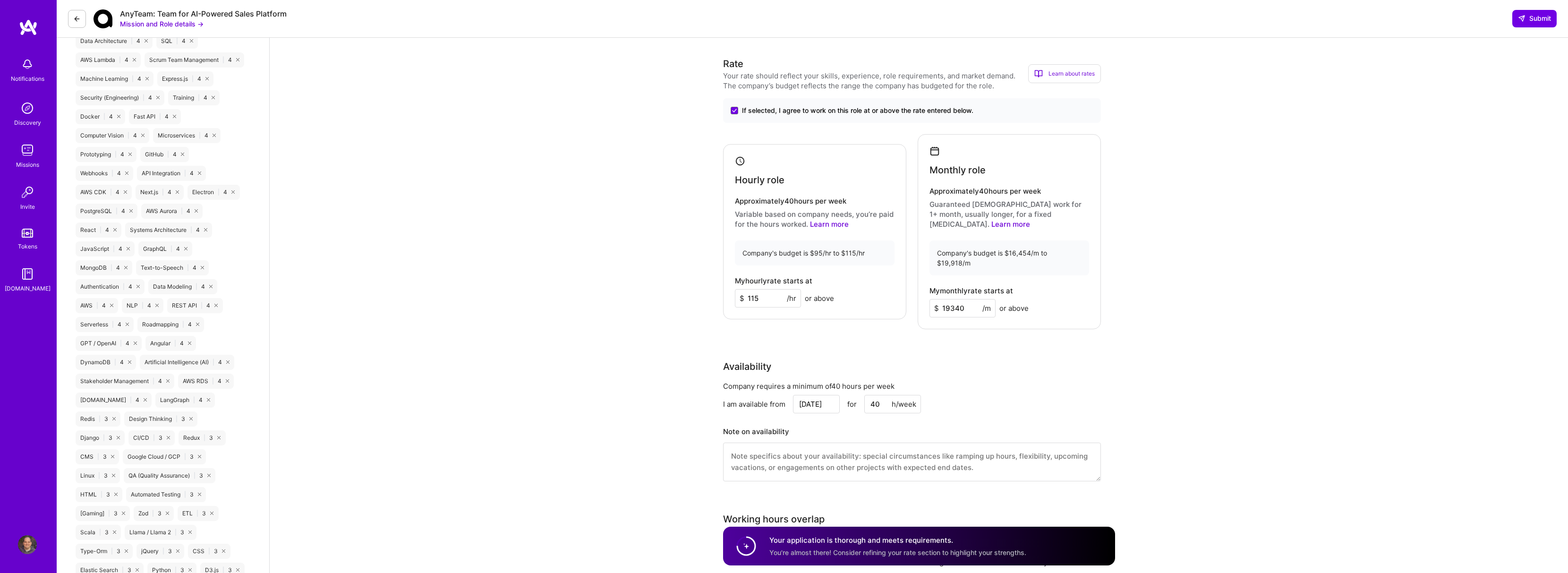
scroll to position [1, 0]
type input "19340"
click at [780, 292] on input "115" at bounding box center [768, 298] width 67 height 19
type input "110"
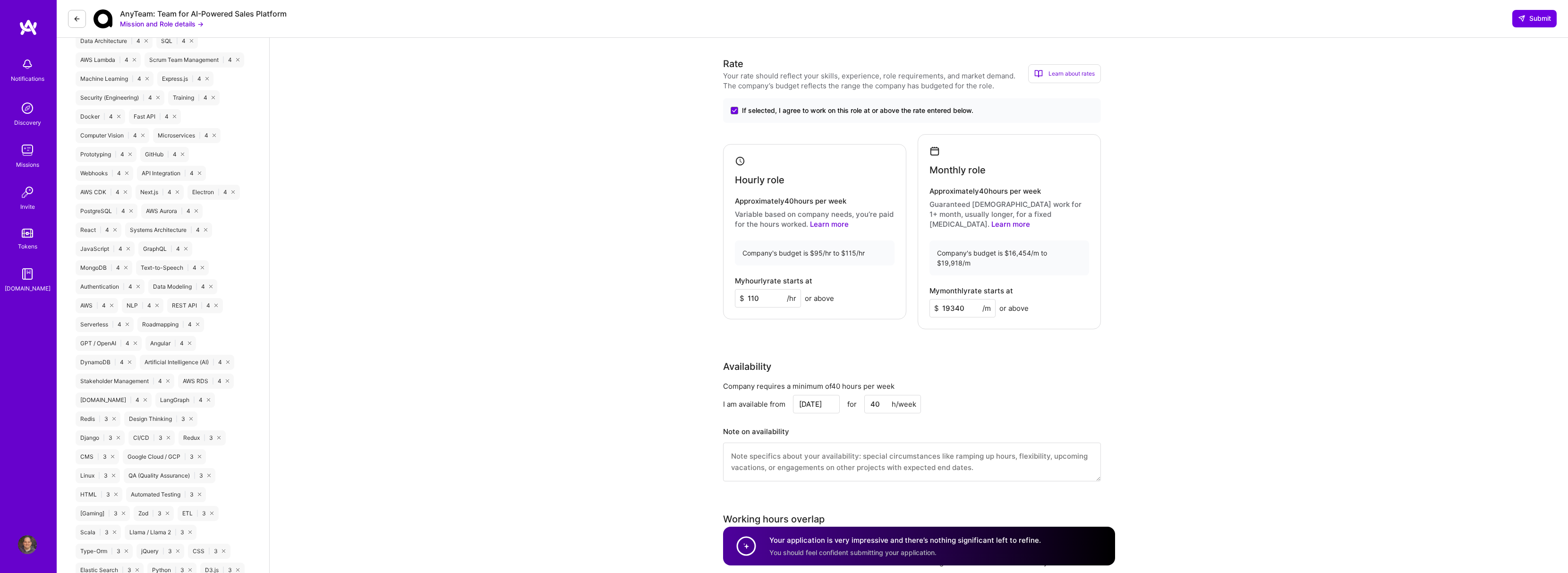
click at [949, 299] on input "19340" at bounding box center [962, 308] width 67 height 19
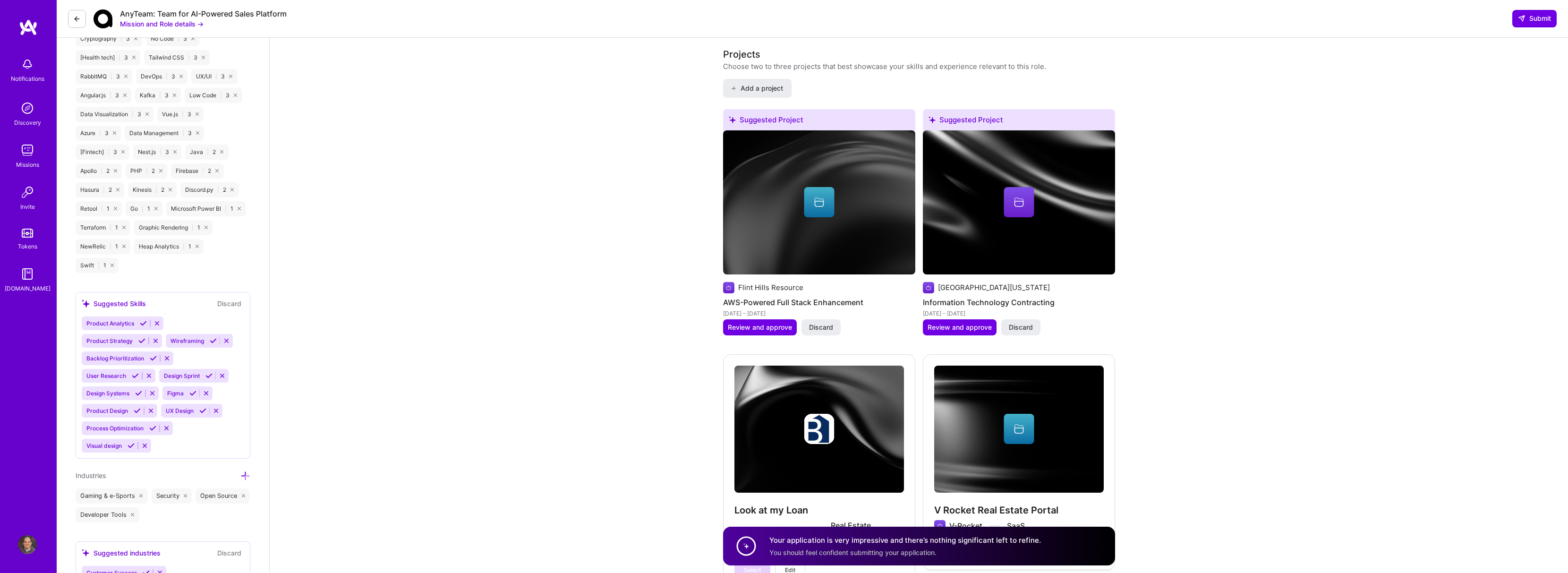
scroll to position [1236, 0]
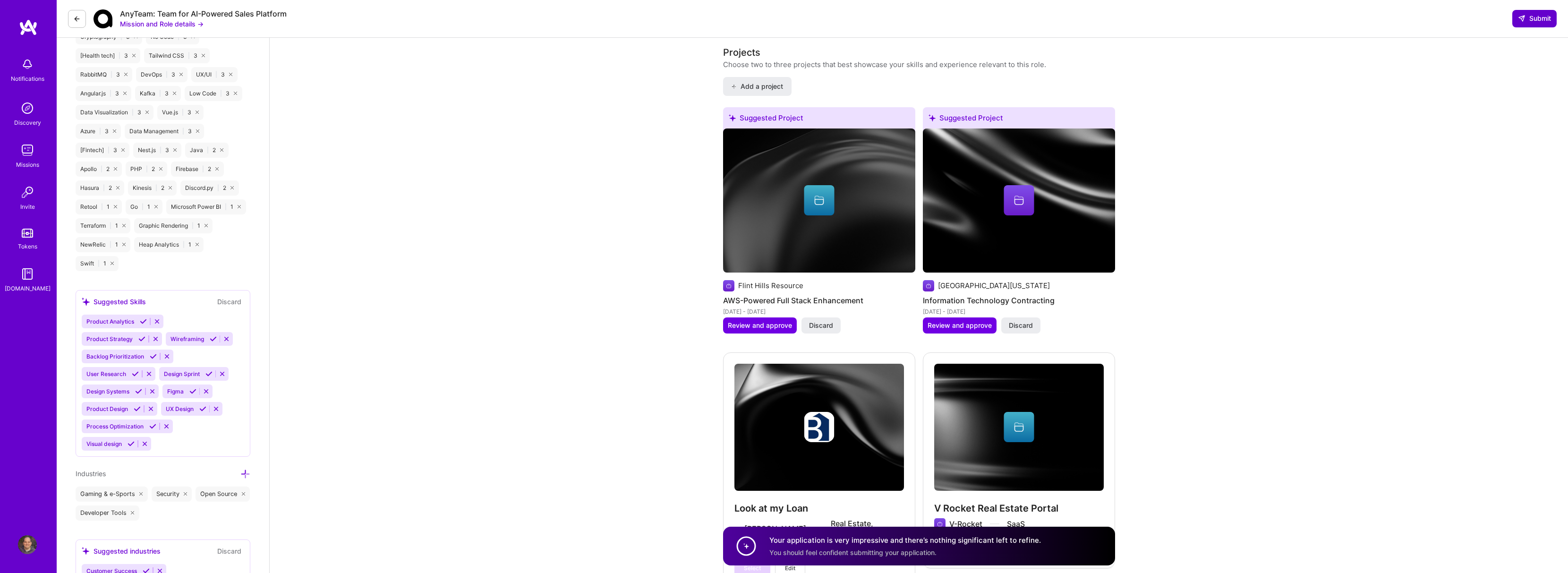
type input "18500"
click at [1537, 20] on span "Submit" at bounding box center [1534, 18] width 33 height 10
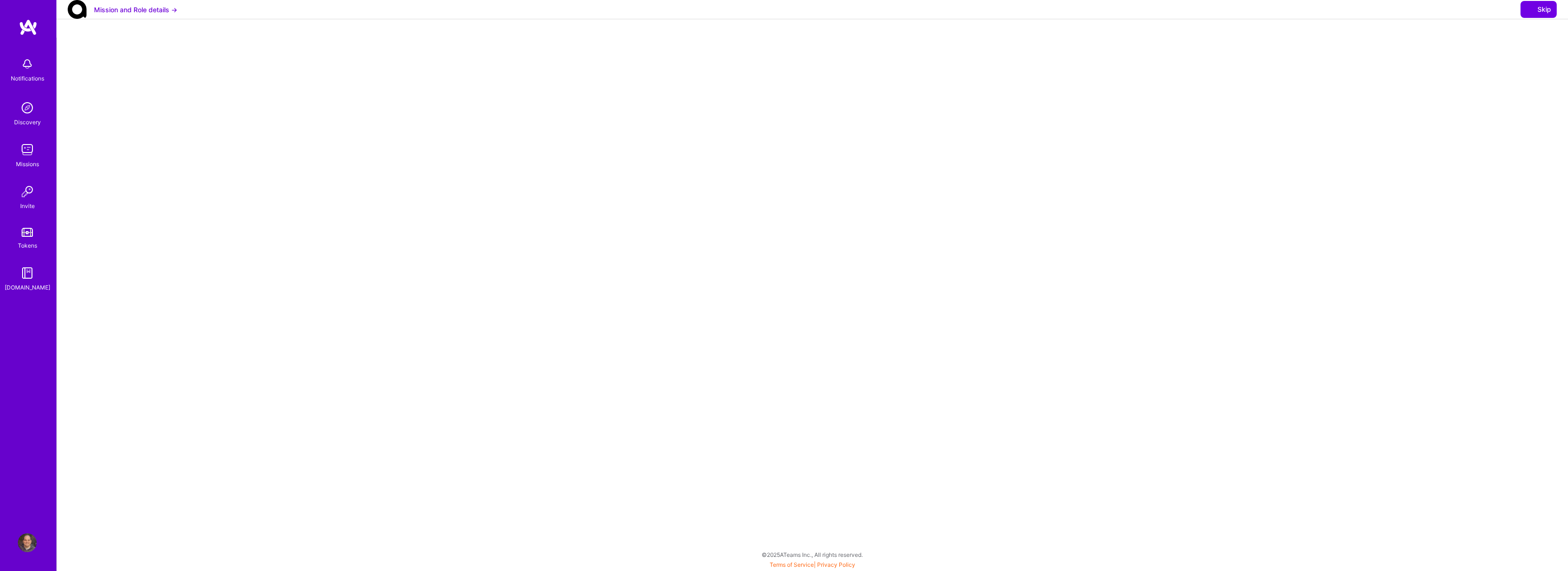
select select "US"
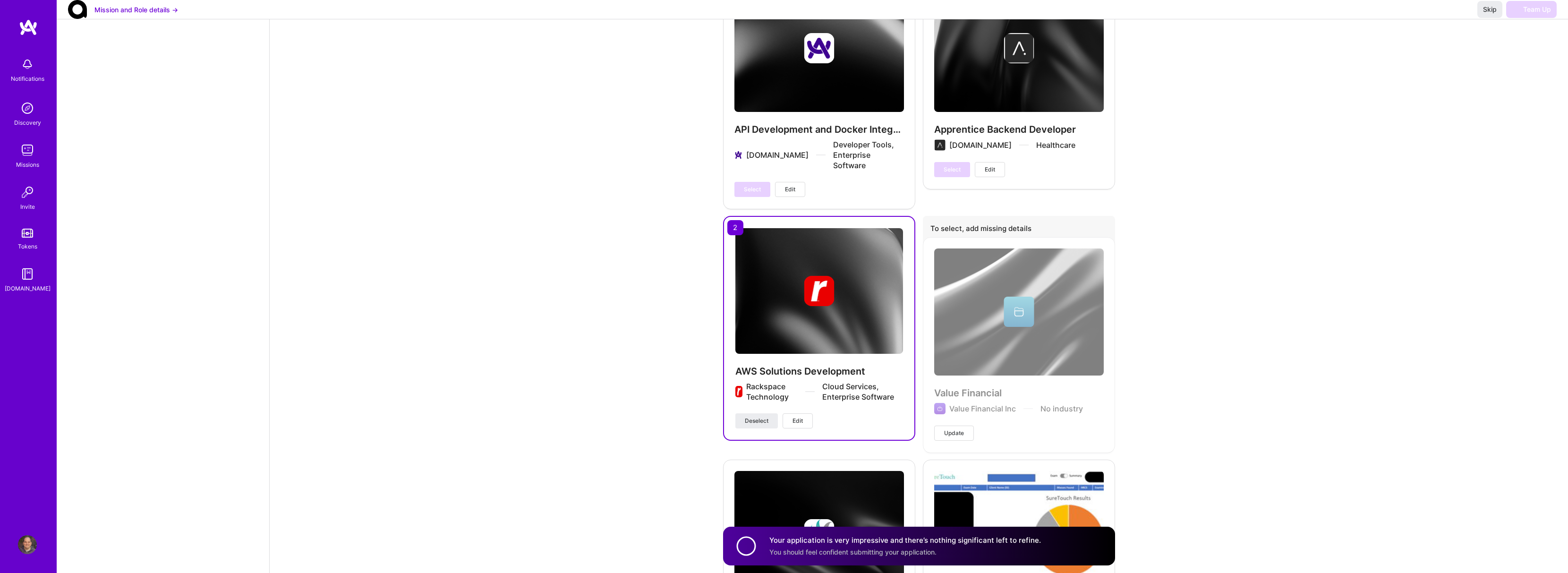
scroll to position [3556, 0]
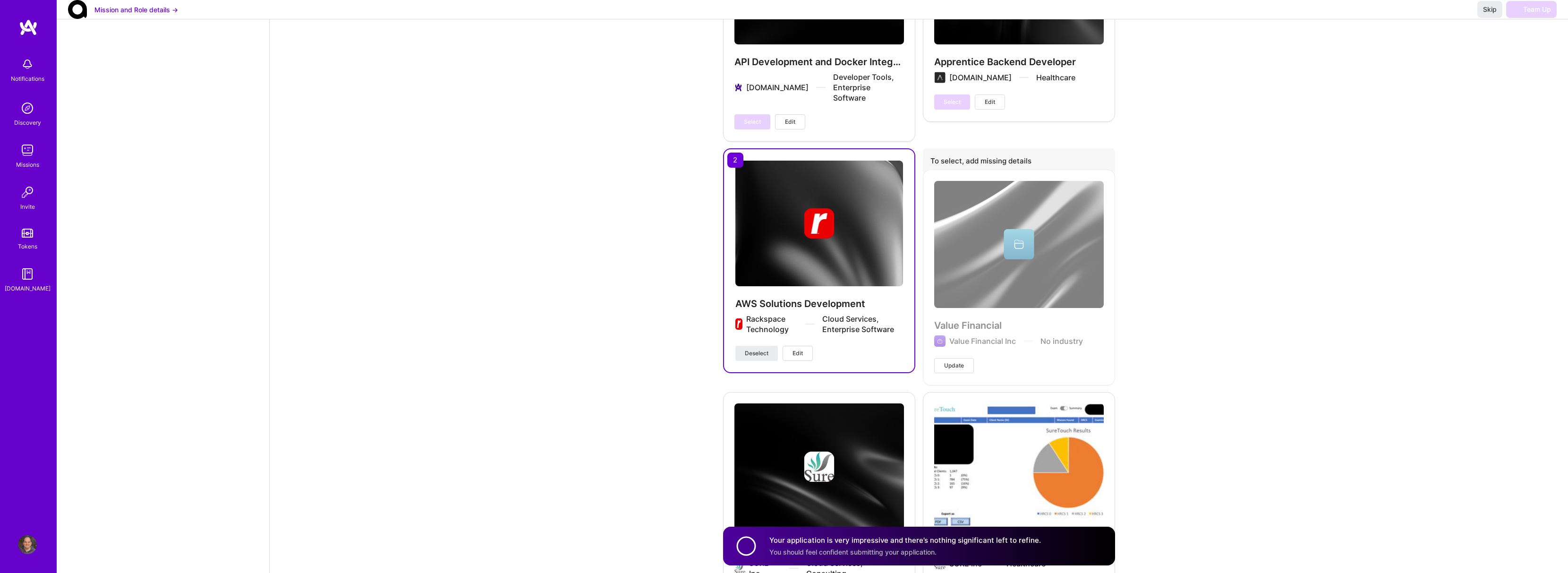
click at [35, 153] on img at bounding box center [27, 150] width 19 height 19
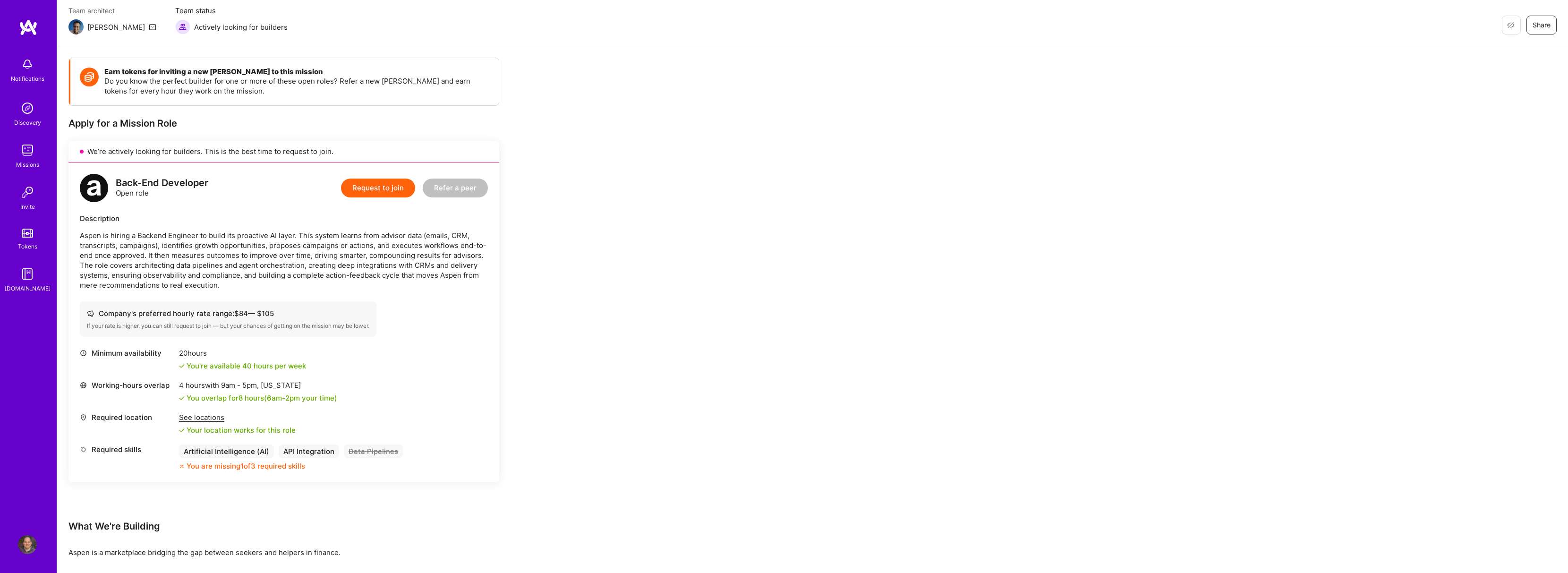
scroll to position [80, 0]
click at [392, 192] on button "Request to join" at bounding box center [378, 187] width 75 height 19
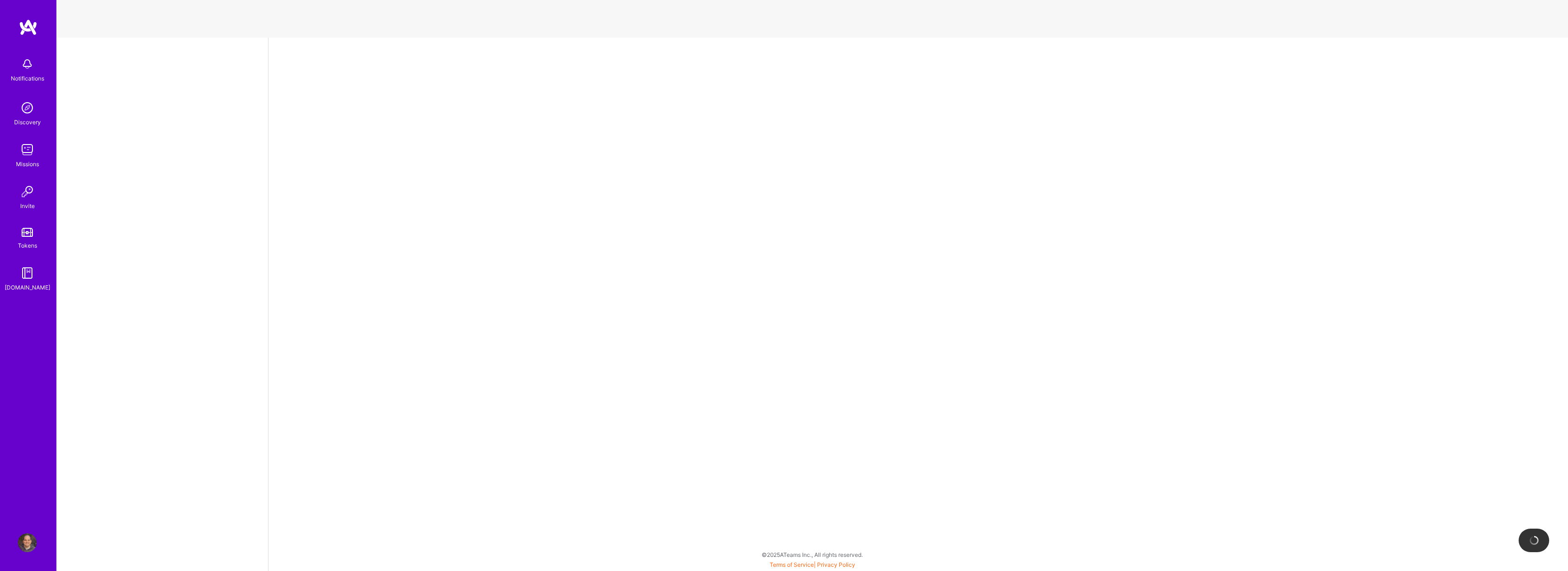
select select "US"
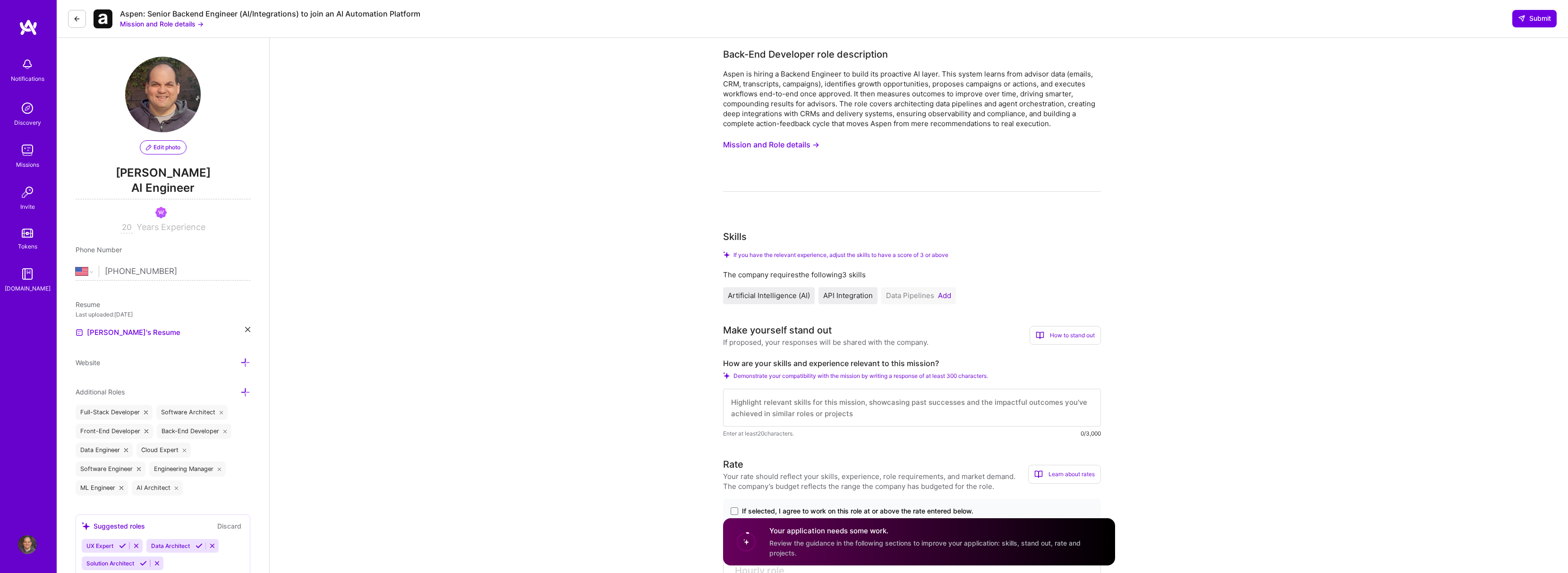
click at [940, 295] on button "Add" at bounding box center [944, 295] width 13 height 8
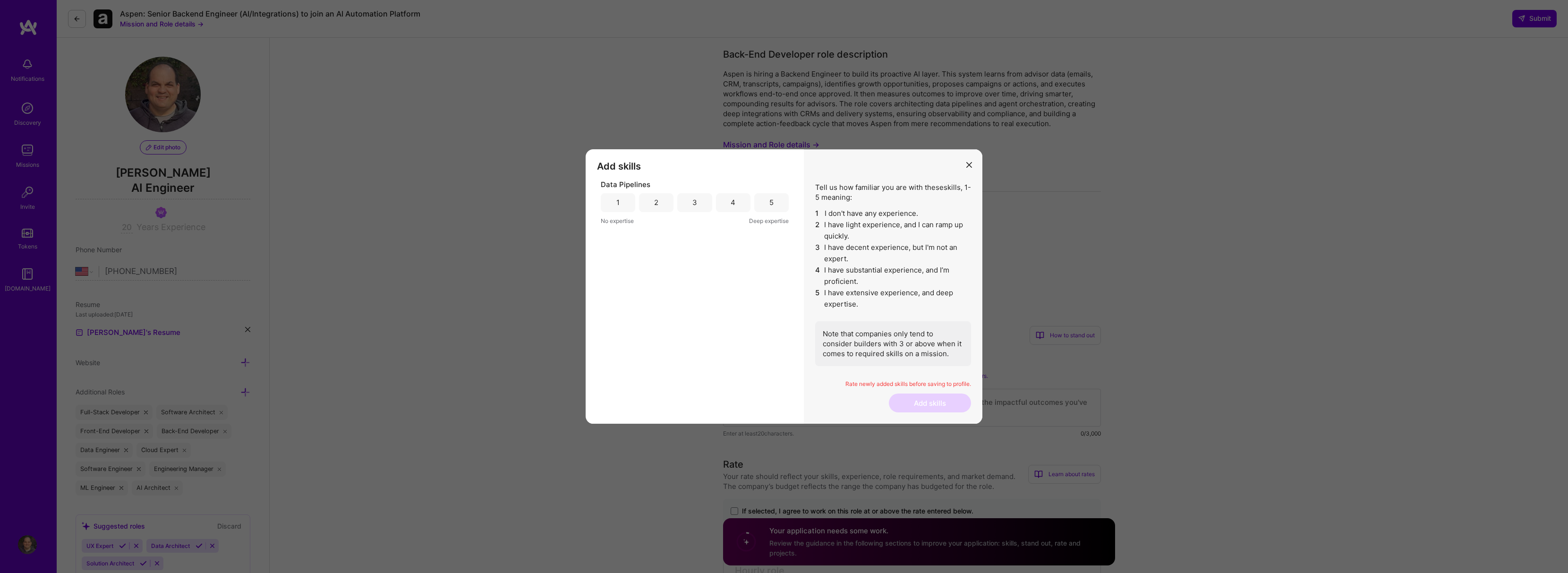
click at [731, 204] on div "4" at bounding box center [732, 201] width 4 height 10
click at [942, 404] on button "Add skills" at bounding box center [930, 402] width 83 height 19
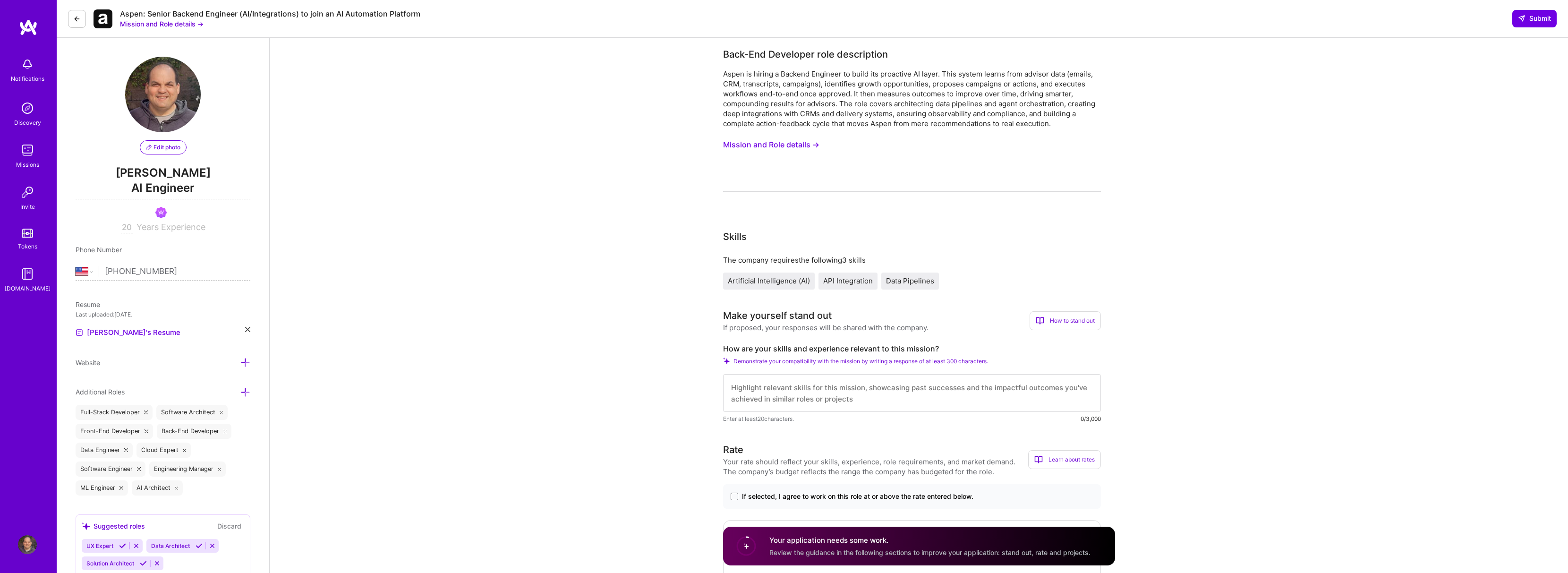
scroll to position [1, 0]
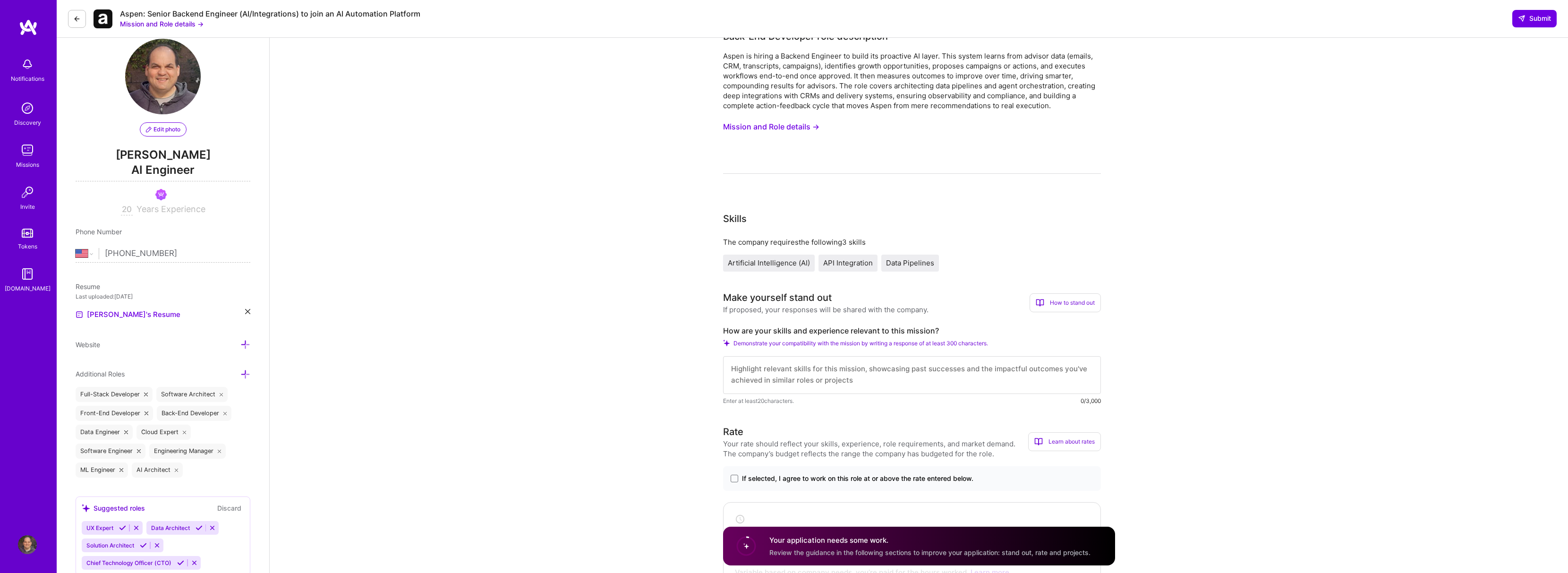
scroll to position [0, 0]
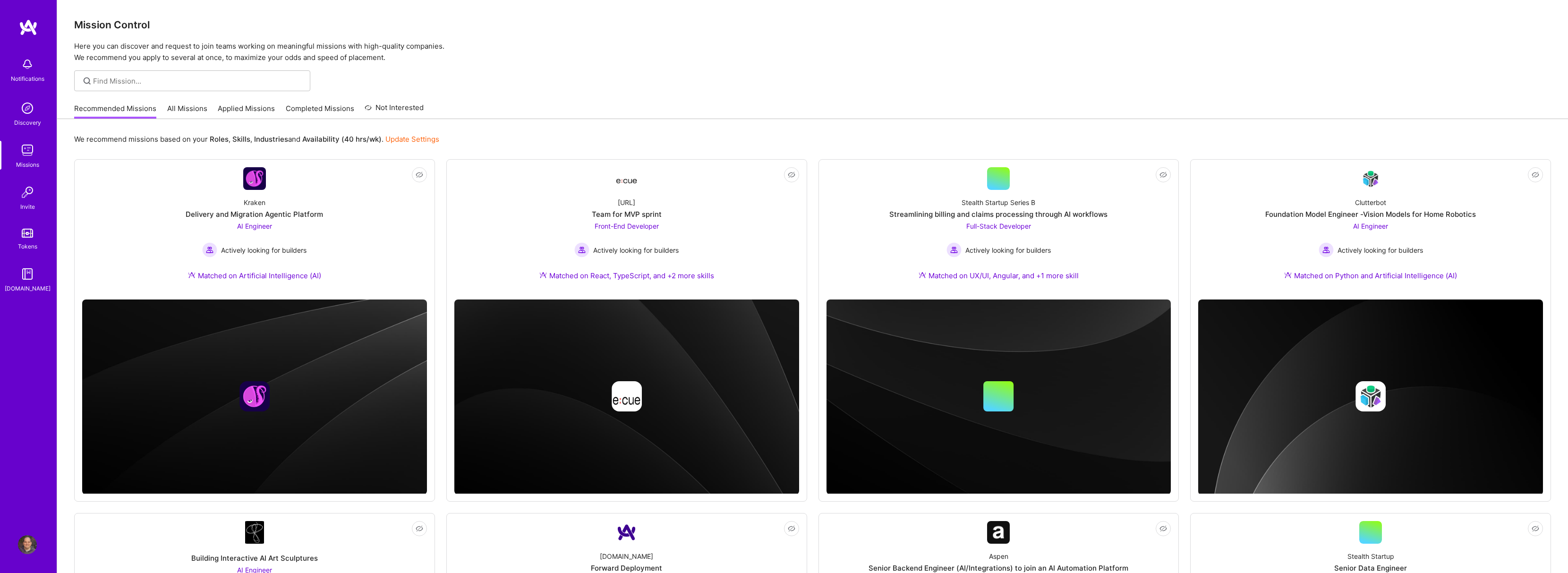
click at [230, 111] on link "Applied Missions" at bounding box center [246, 112] width 57 height 16
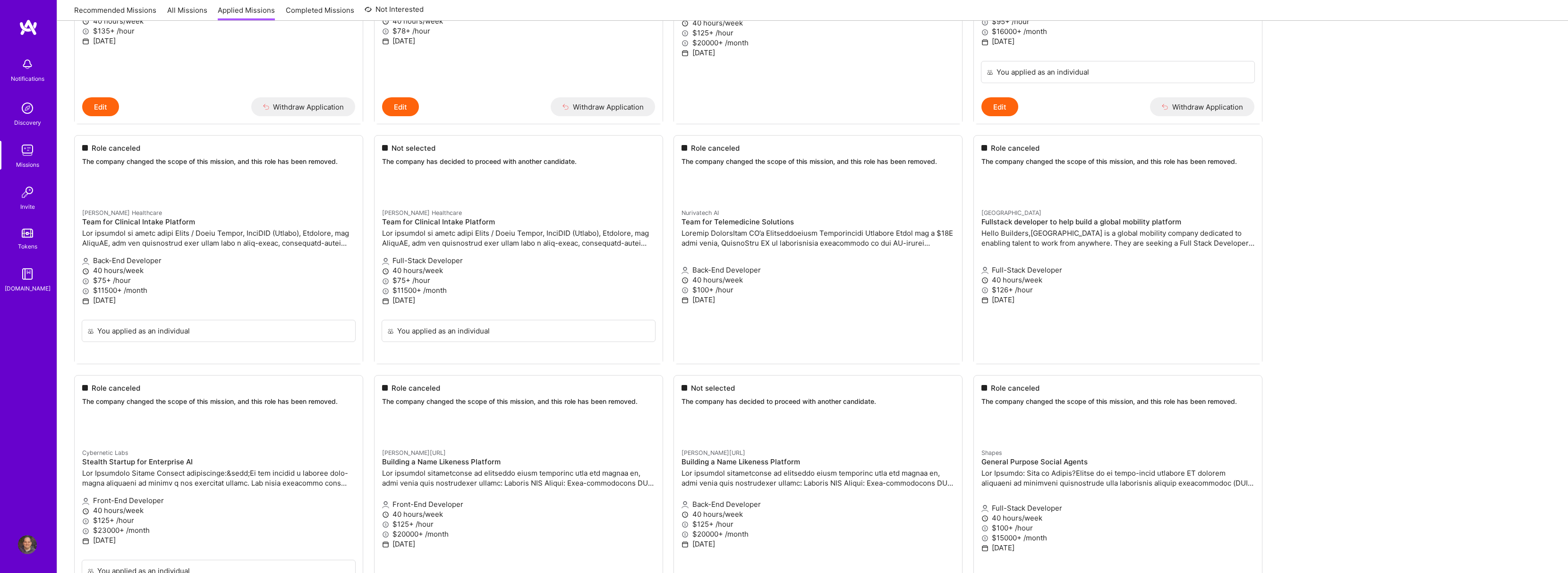
scroll to position [1111, 0]
